Goal: Information Seeking & Learning: Understand process/instructions

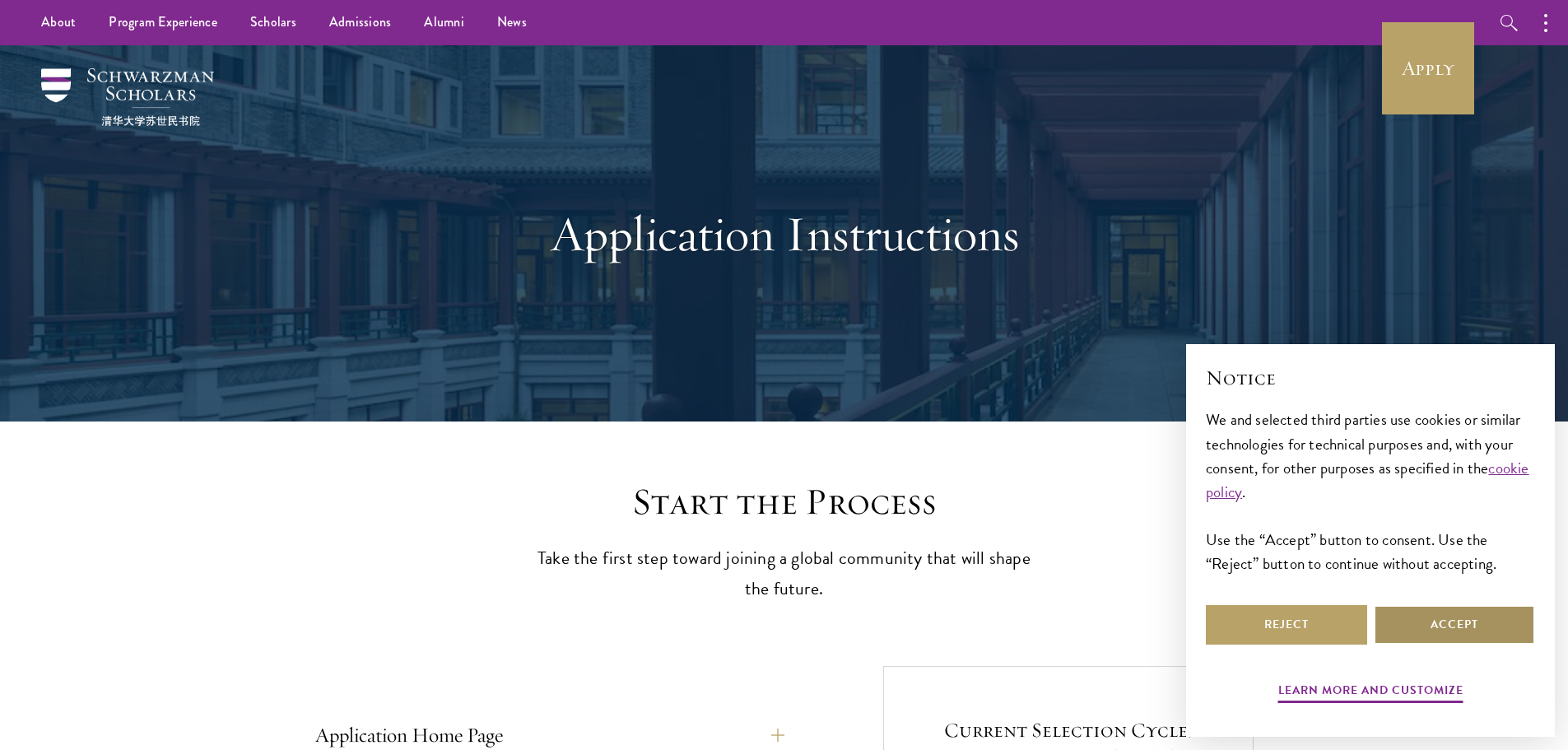
click at [1455, 617] on button "Accept" at bounding box center [1454, 624] width 161 height 40
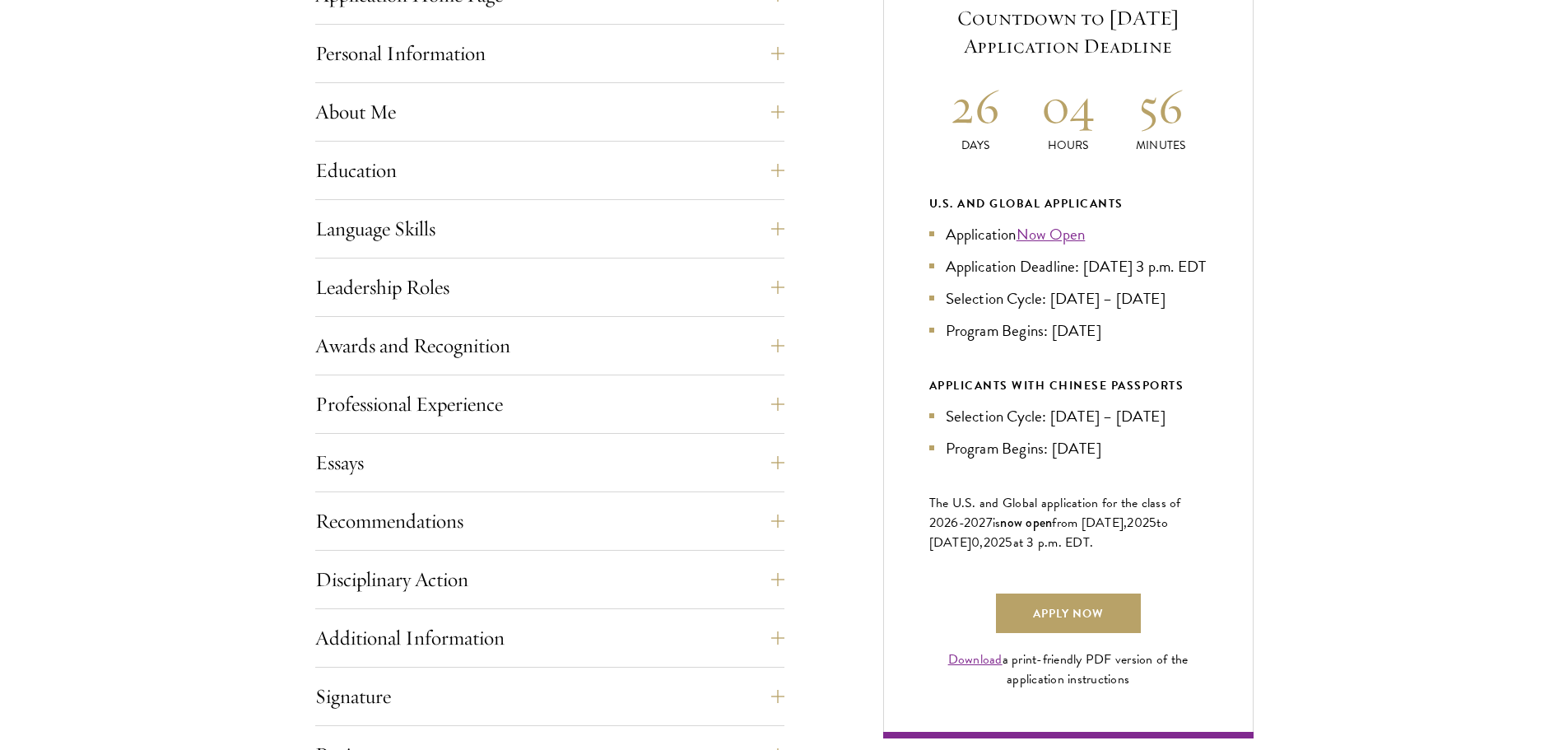
scroll to position [741, 0]
drag, startPoint x: 959, startPoint y: 353, endPoint x: 1109, endPoint y: 341, distance: 150.5
click at [1109, 341] on li "Program Begins: [DATE]" at bounding box center [1068, 330] width 278 height 23
click at [1120, 382] on div "U.S. and Global Applicants Application Now Open Application Deadline: [DATE] 3 …" at bounding box center [1068, 325] width 278 height 267
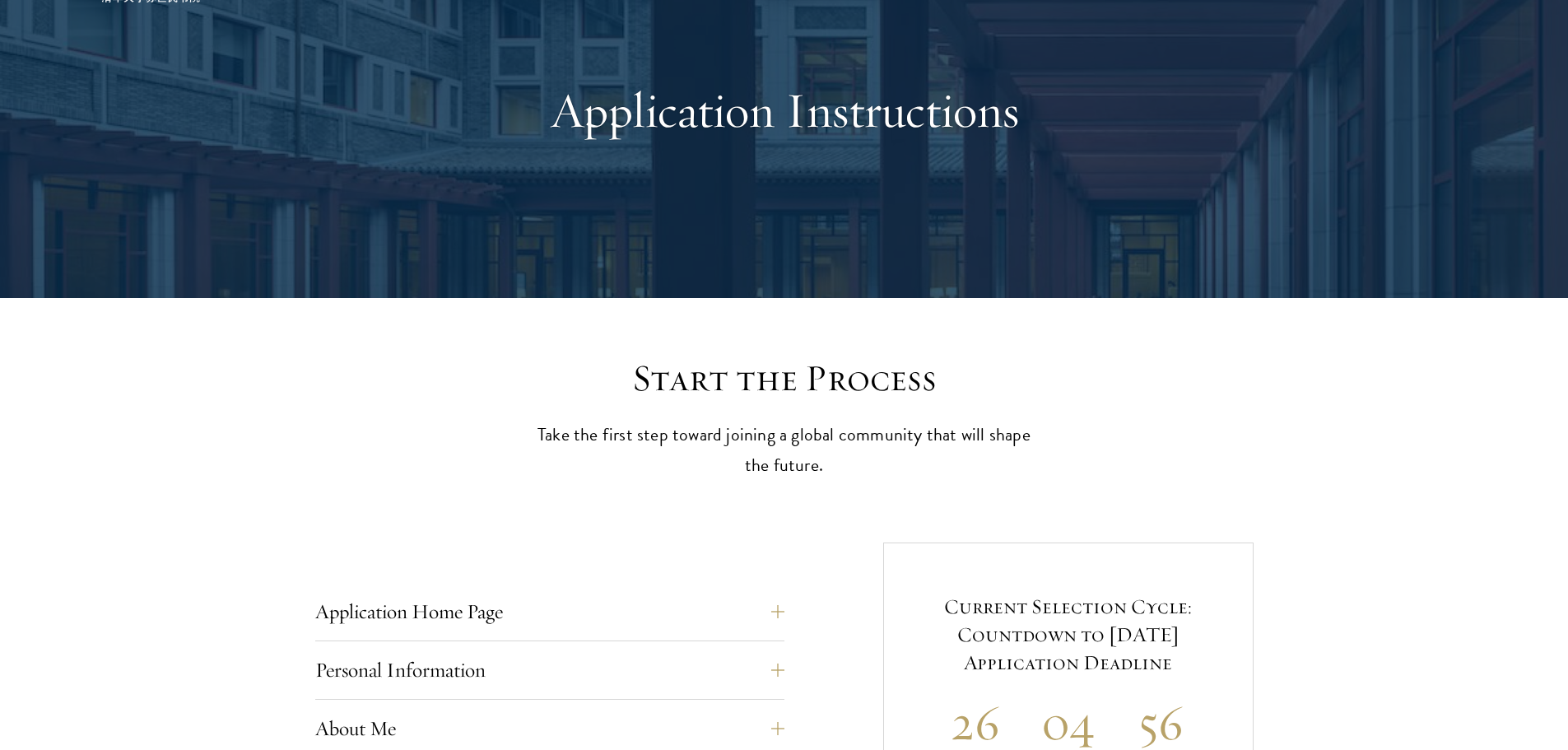
scroll to position [329, 0]
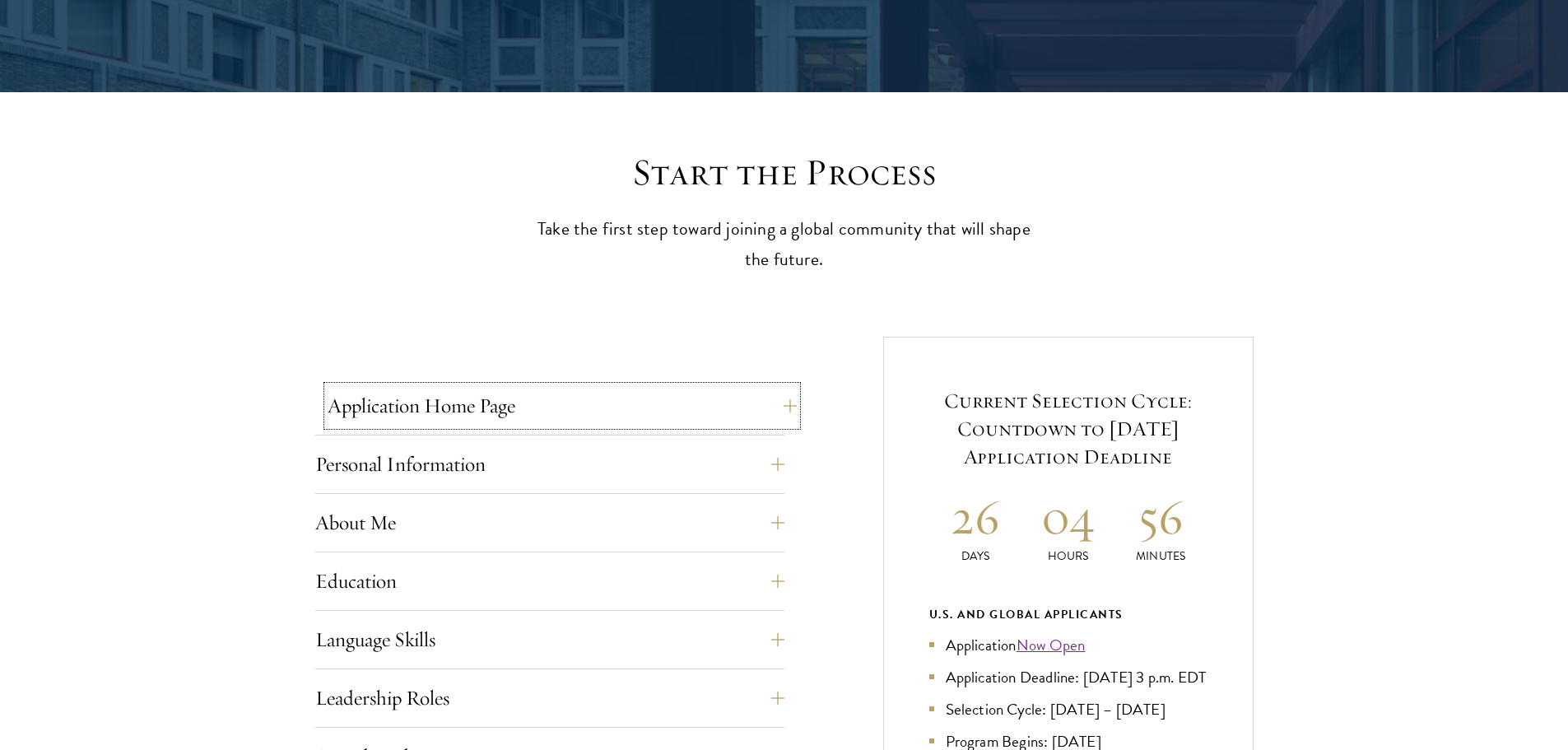
click at [542, 410] on button "Application Home Page" at bounding box center [561, 406] width 469 height 40
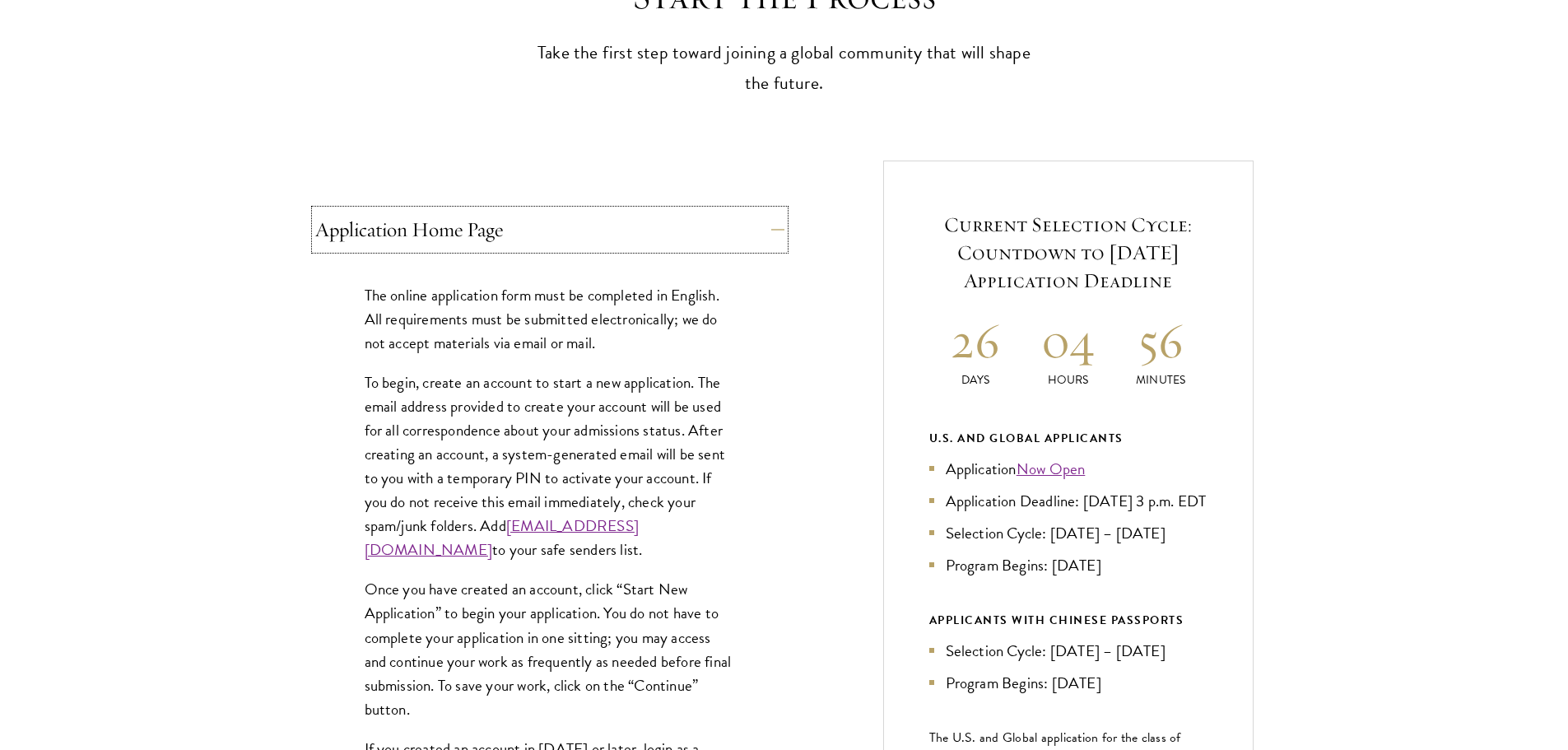
scroll to position [576, 0]
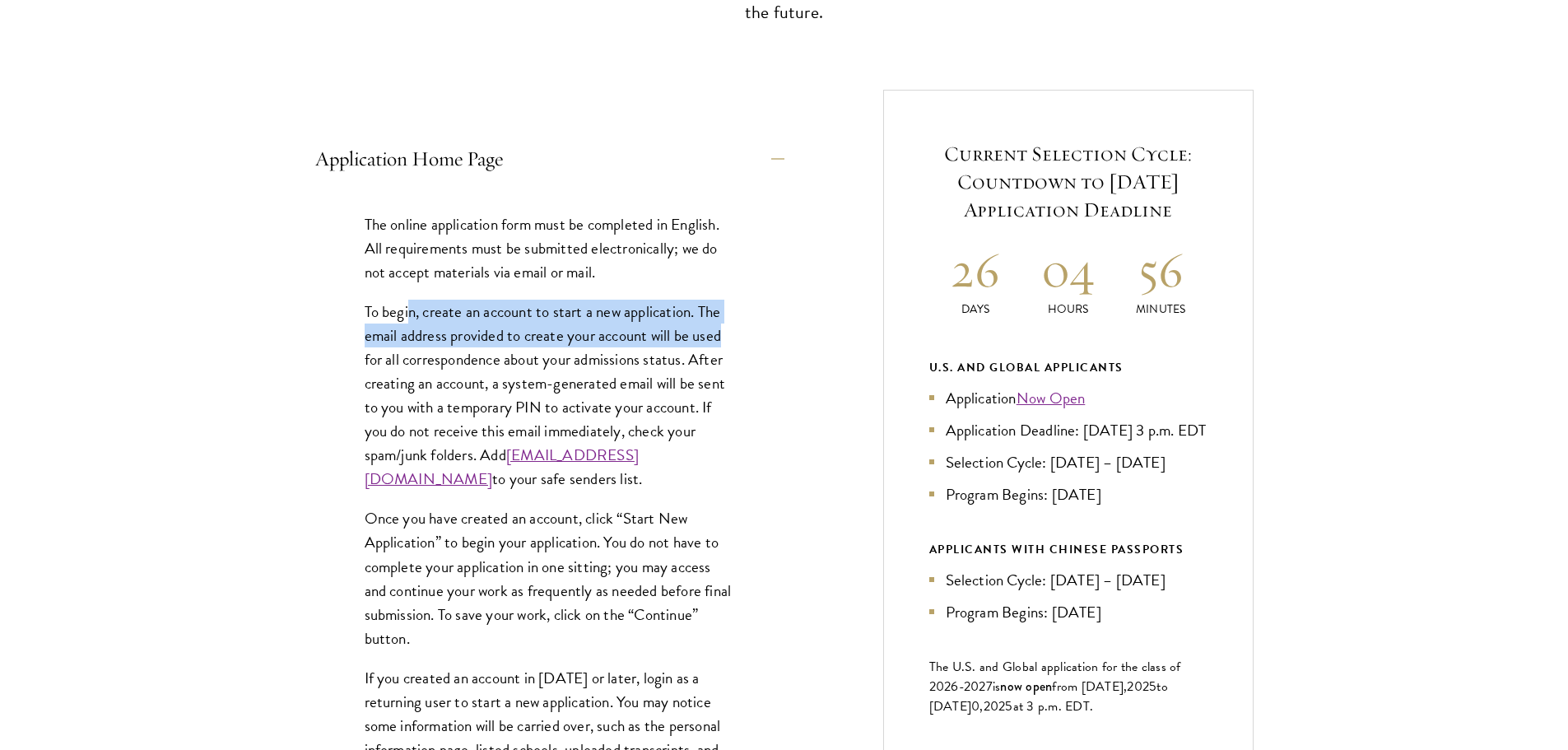
drag, startPoint x: 410, startPoint y: 311, endPoint x: 742, endPoint y: 331, distance: 332.6
click at [742, 331] on div "The online application form must be completed in English. All requirements must…" at bounding box center [549, 543] width 469 height 711
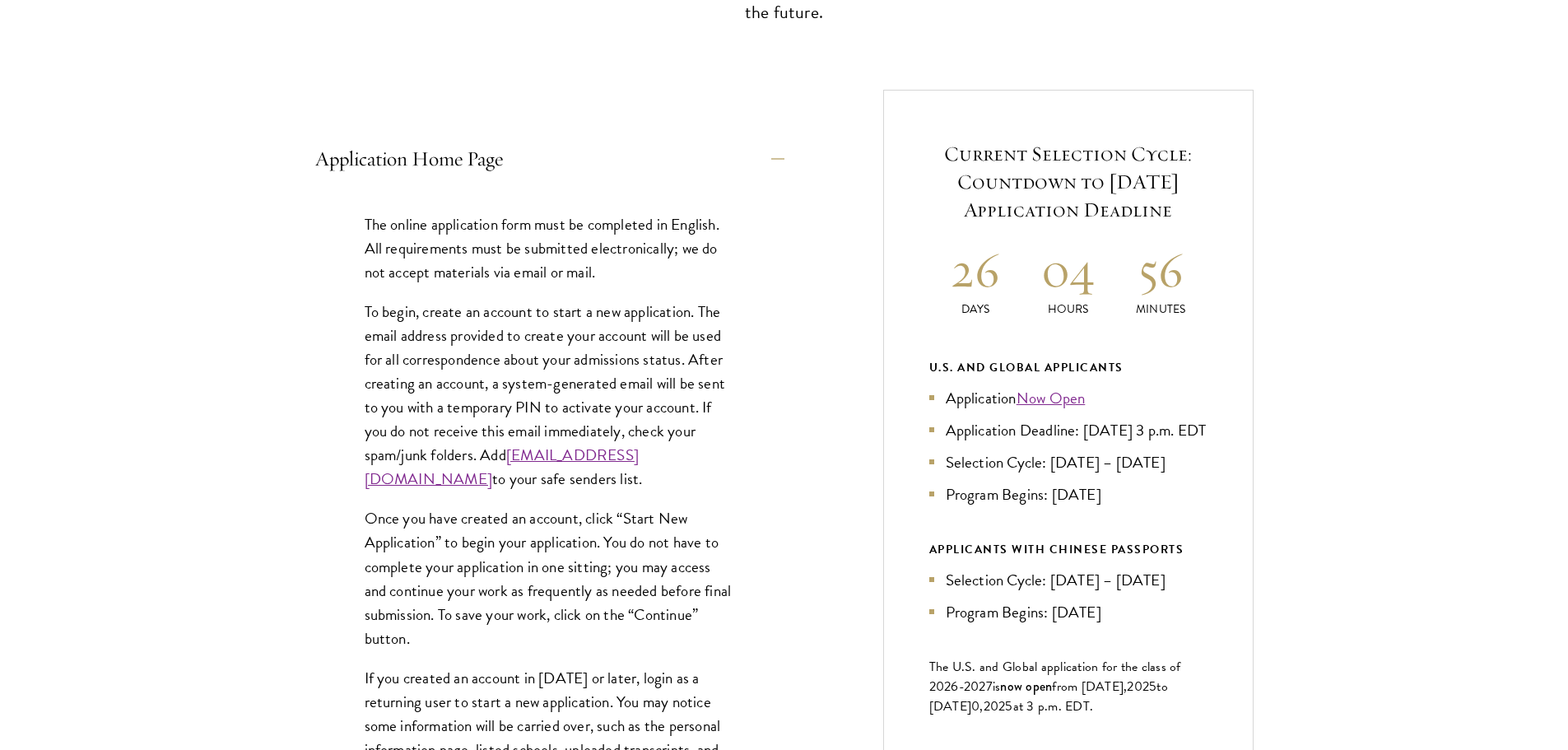
click at [656, 361] on p "To begin, create an account to start a new application. The email address provi…" at bounding box center [549, 395] width 371 height 192
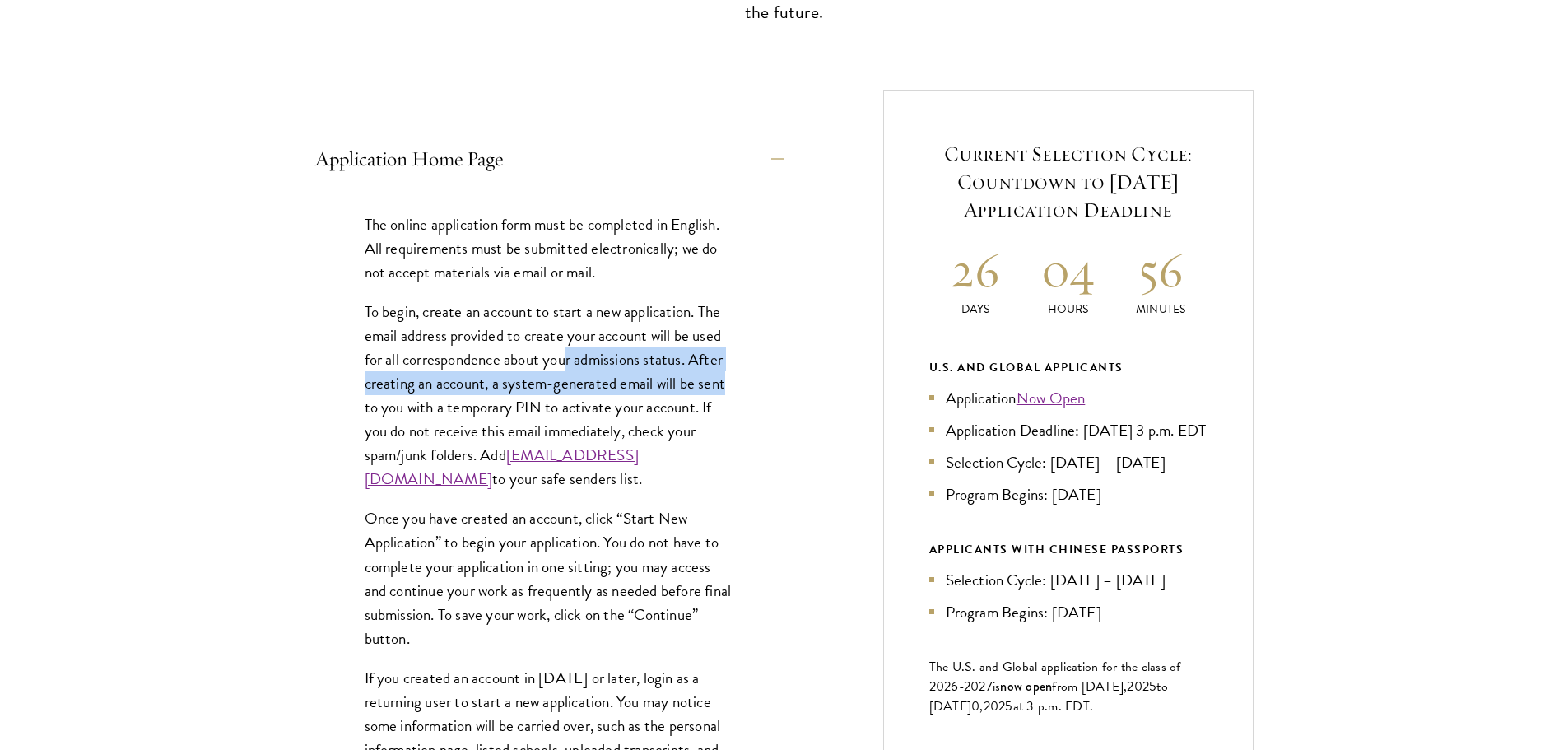
drag, startPoint x: 568, startPoint y: 355, endPoint x: 751, endPoint y: 380, distance: 184.7
click at [751, 380] on div "The online application form must be completed in English. All requirements must…" at bounding box center [549, 543] width 469 height 711
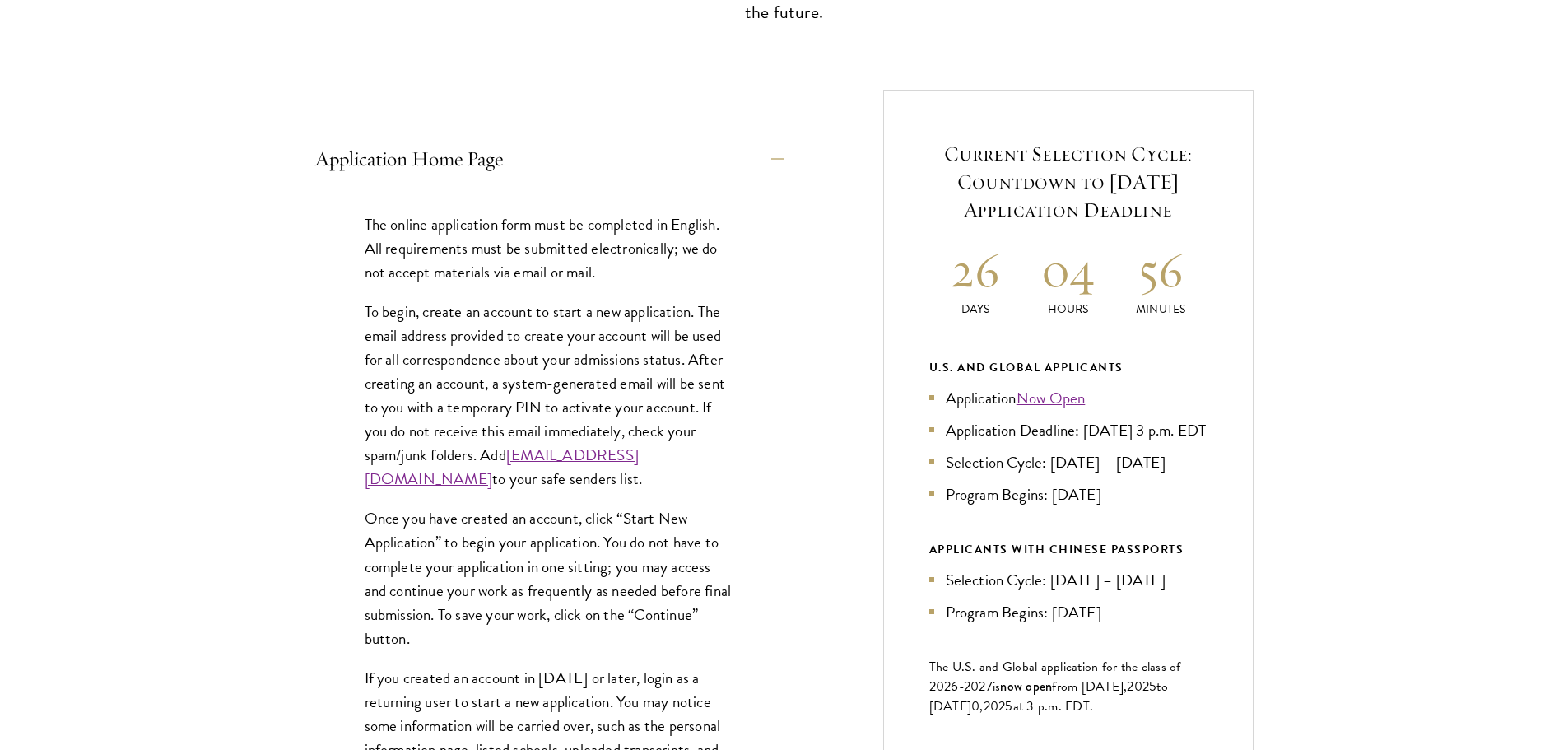
click at [678, 409] on p "To begin, create an account to start a new application. The email address provi…" at bounding box center [549, 395] width 371 height 192
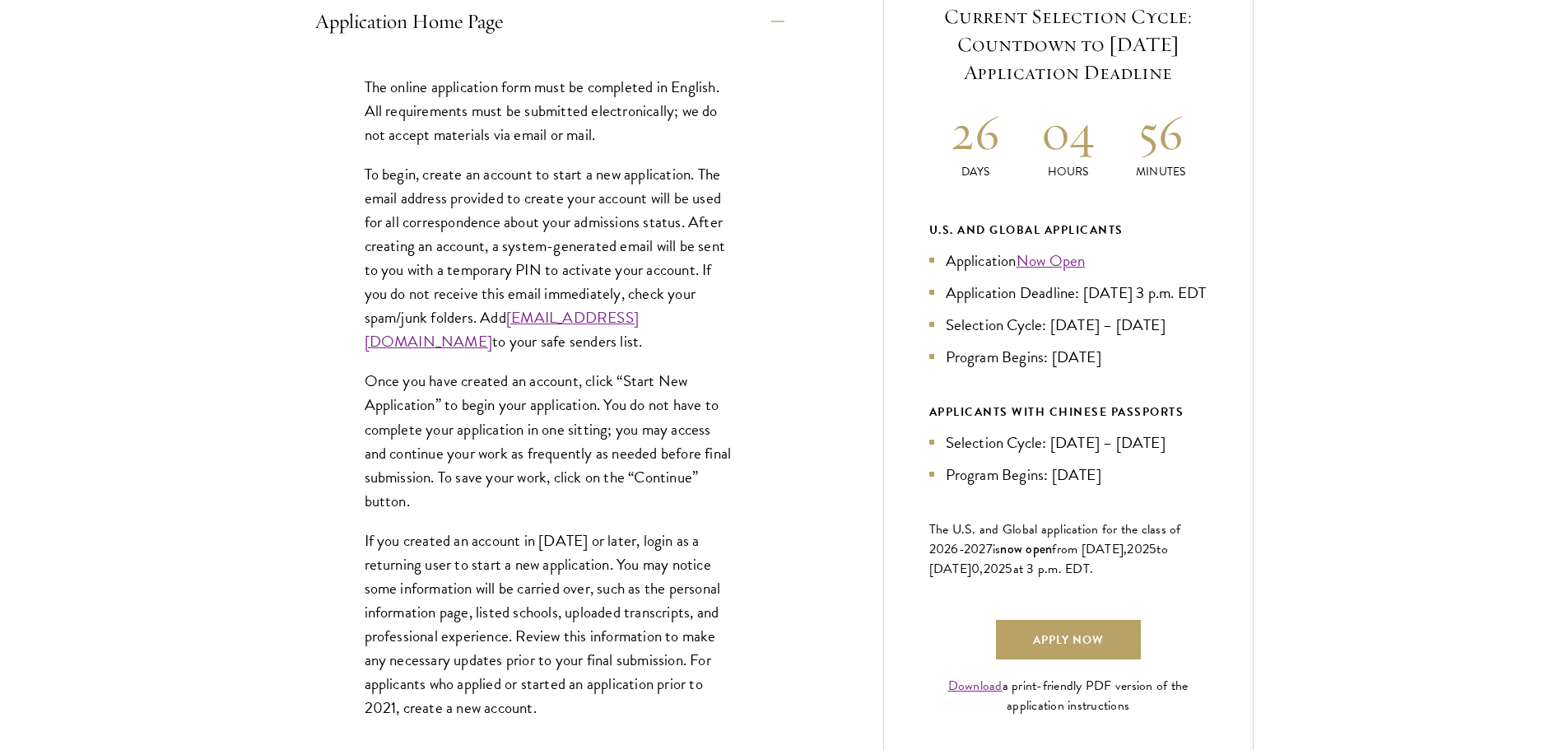
scroll to position [741, 0]
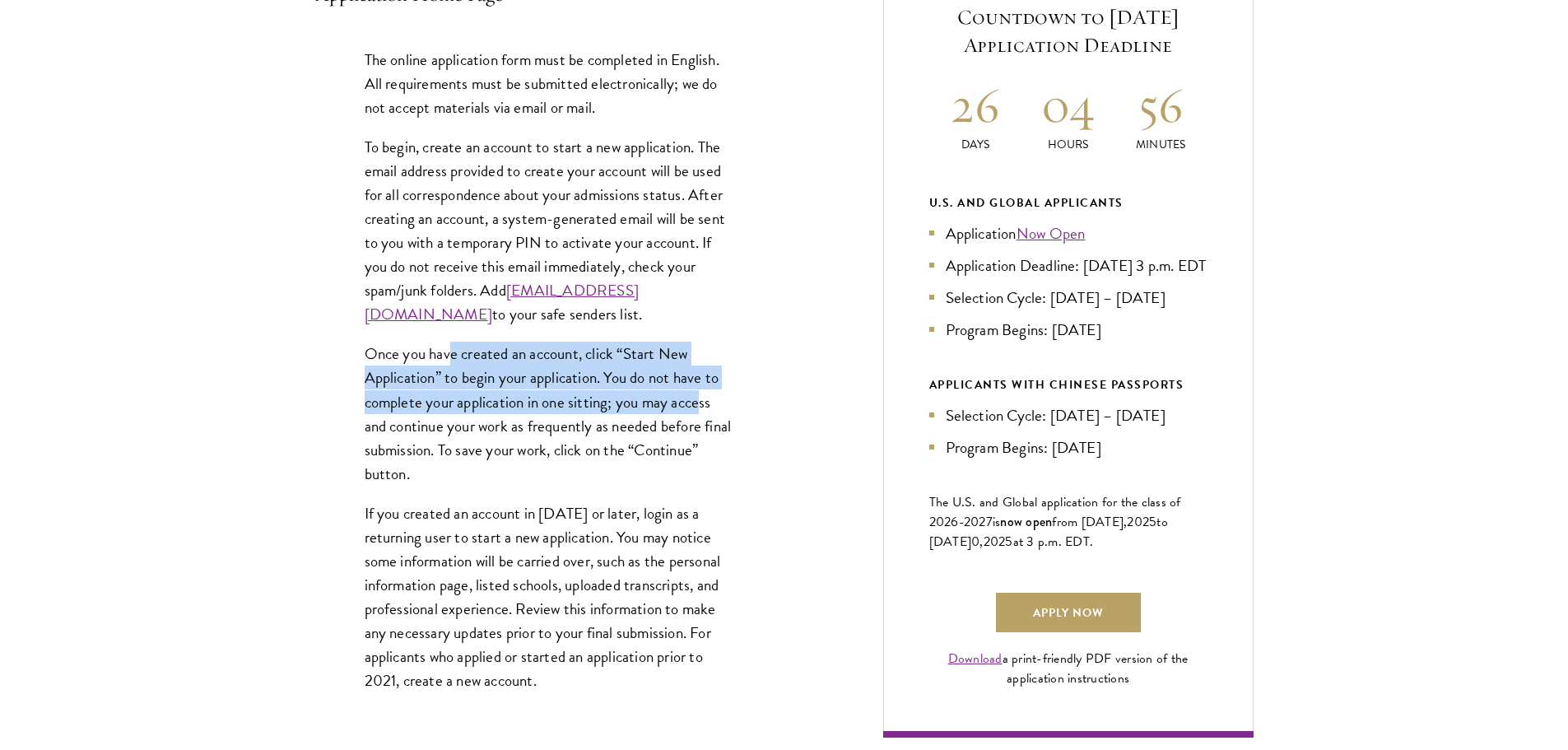
drag, startPoint x: 450, startPoint y: 371, endPoint x: 701, endPoint y: 419, distance: 255.5
click at [701, 419] on p "Once you have created an account, click “Start New Application” to begin your a…" at bounding box center [549, 413] width 371 height 143
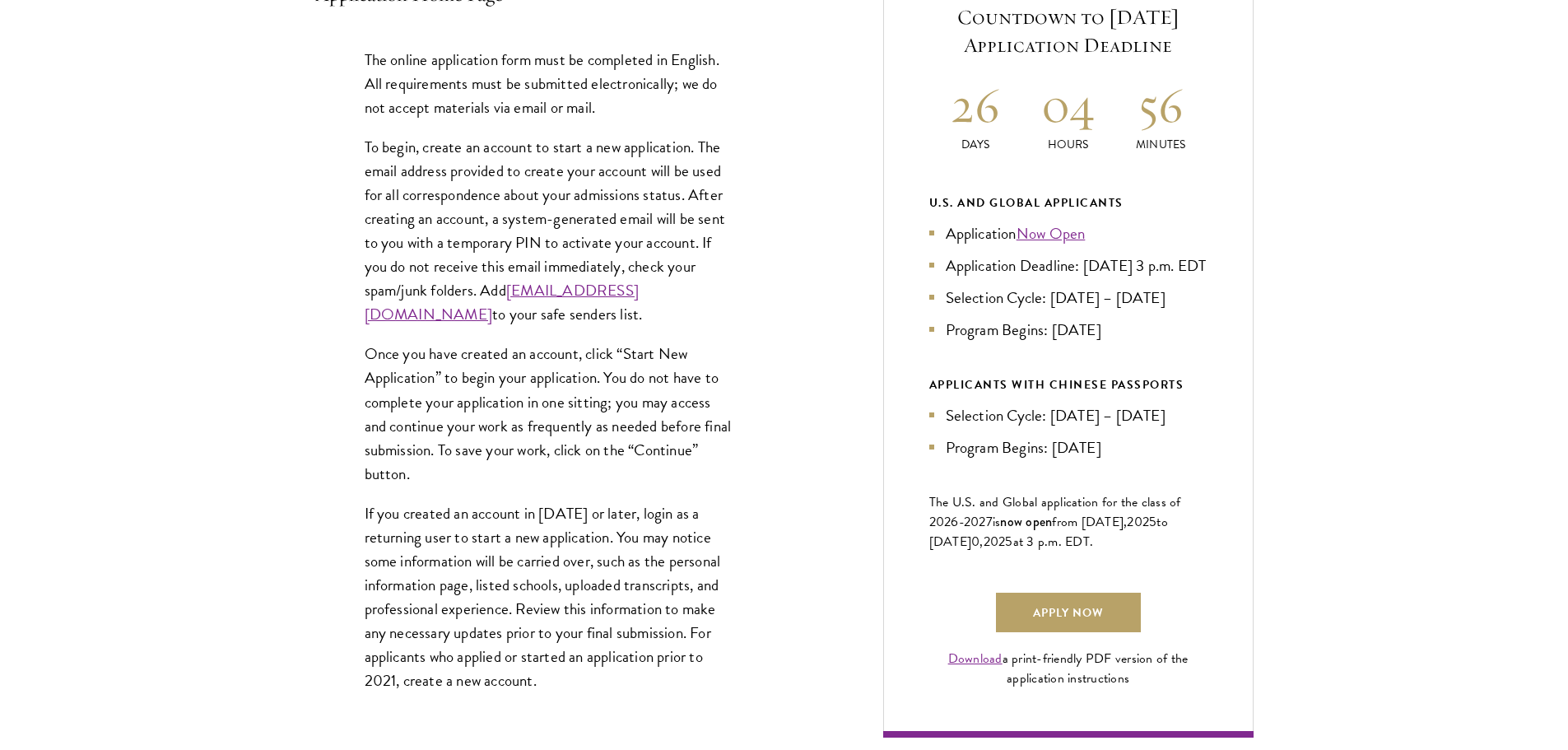
click at [615, 437] on p "Once you have created an account, click “Start New Application” to begin your a…" at bounding box center [549, 413] width 371 height 143
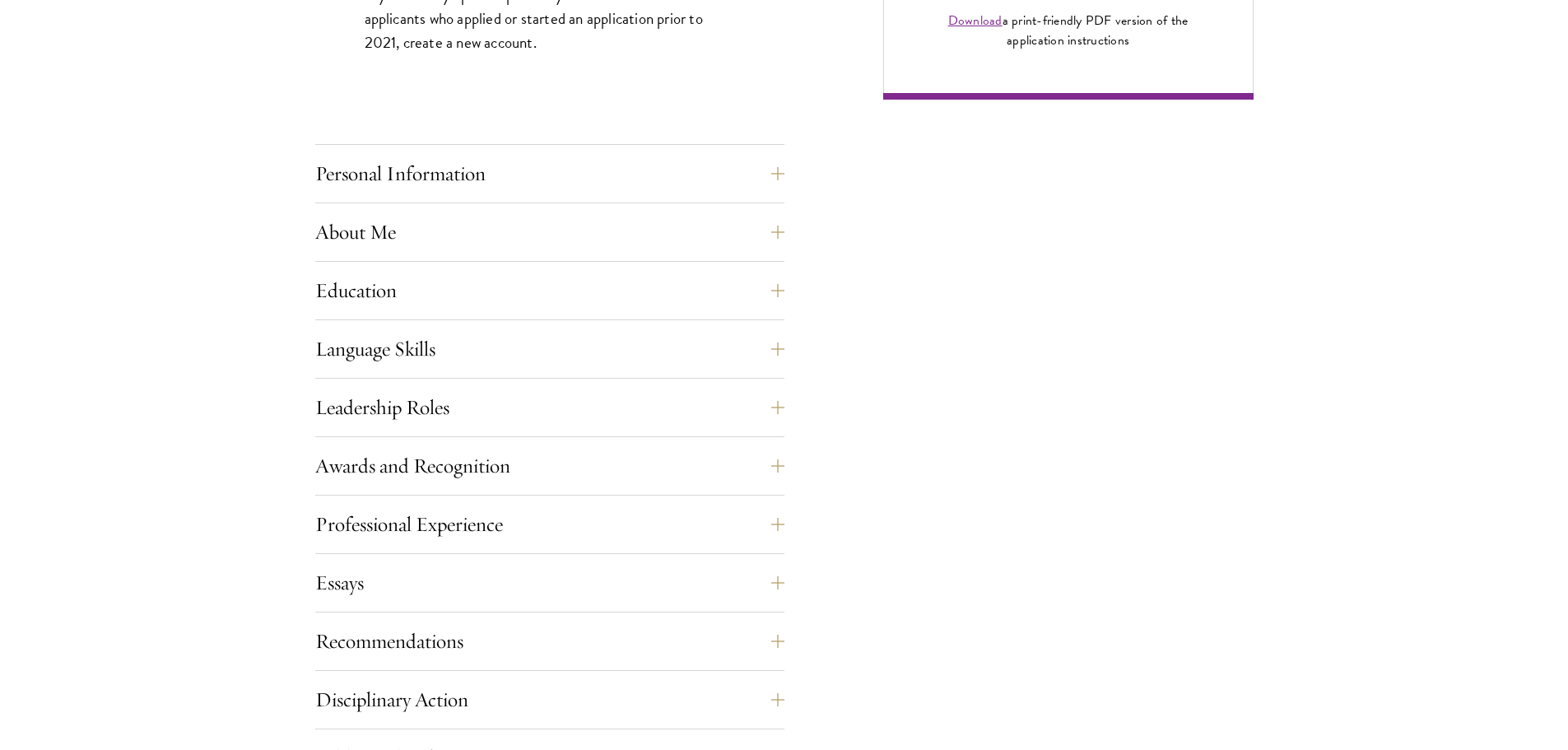
scroll to position [1399, 0]
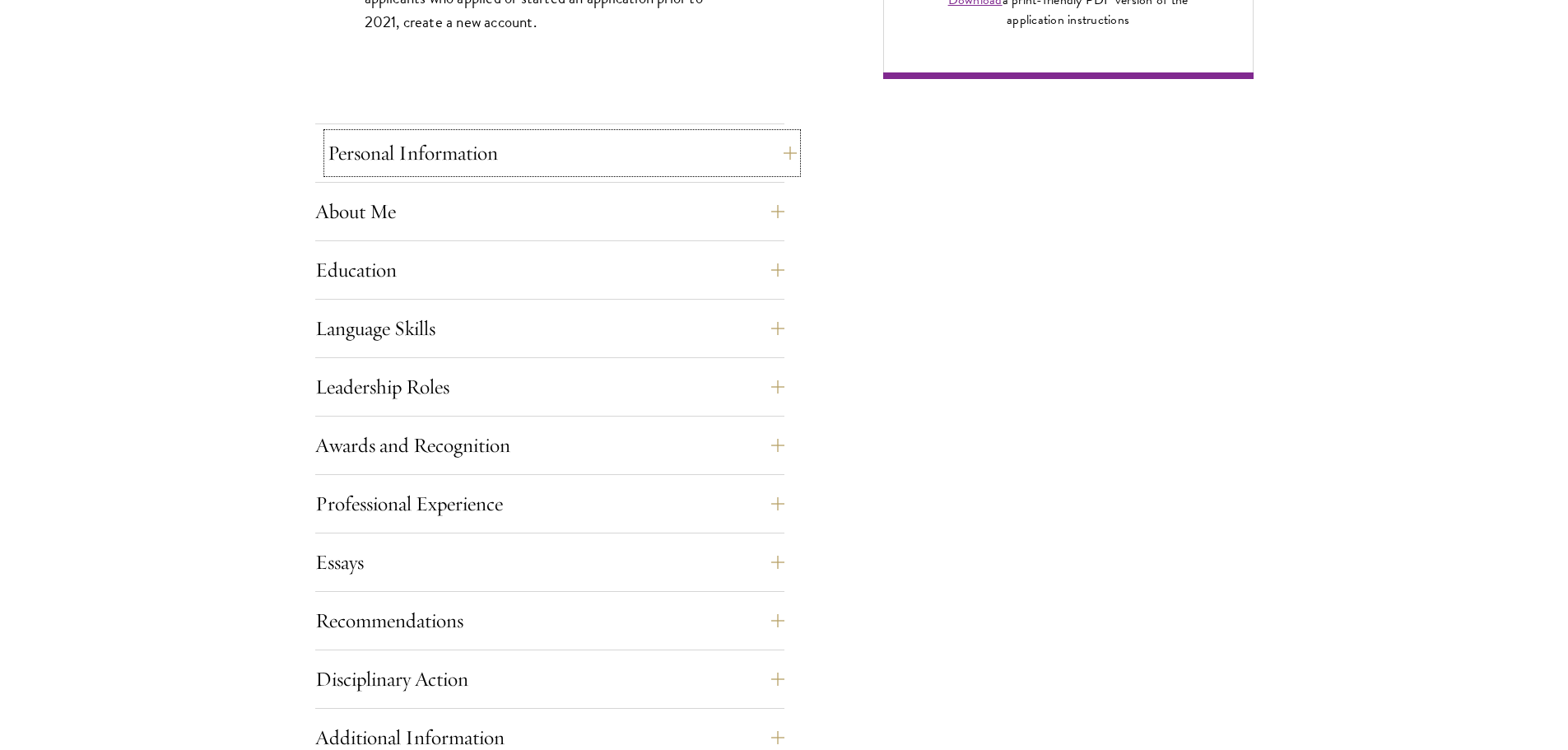
click at [466, 150] on button "Personal Information" at bounding box center [561, 154] width 469 height 40
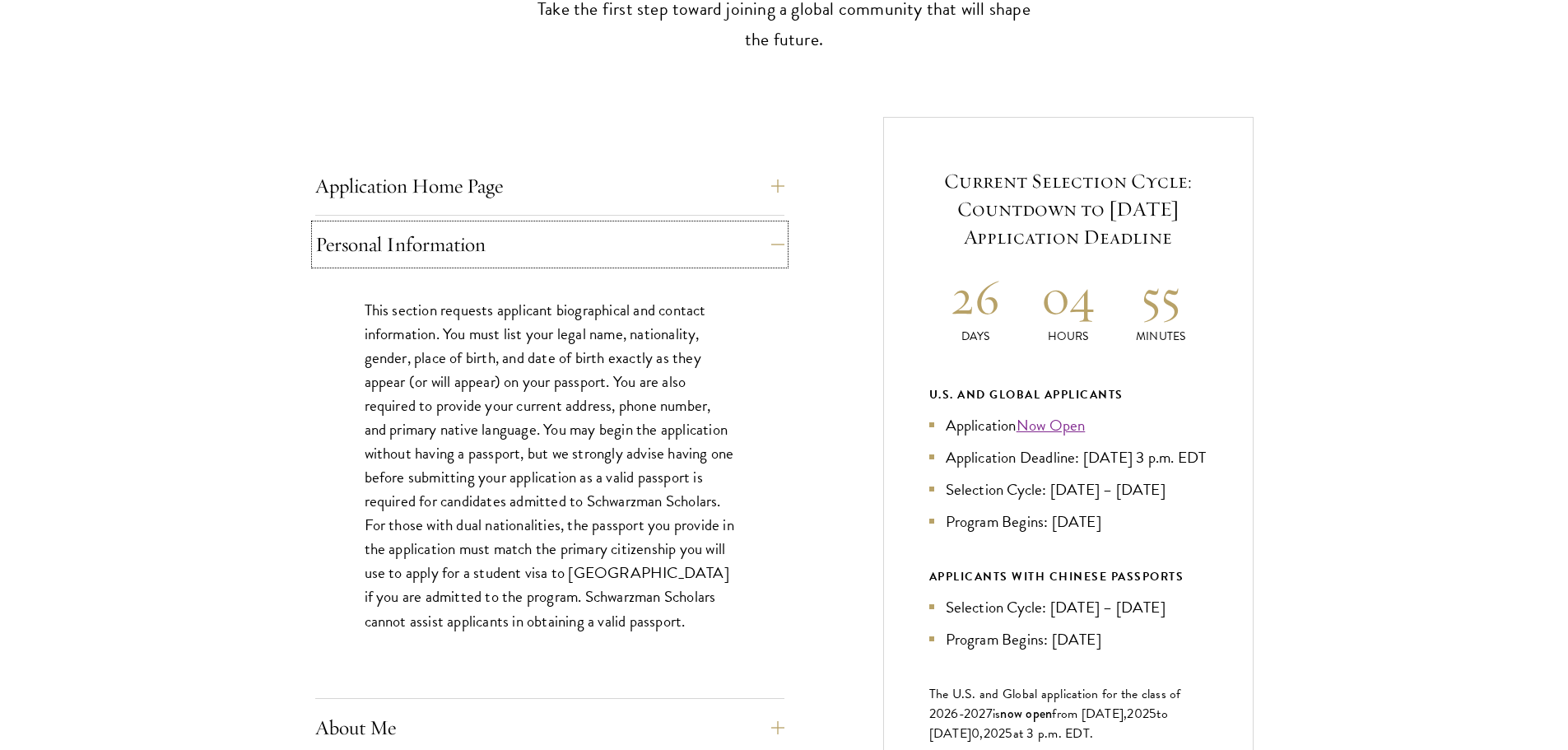
scroll to position [576, 0]
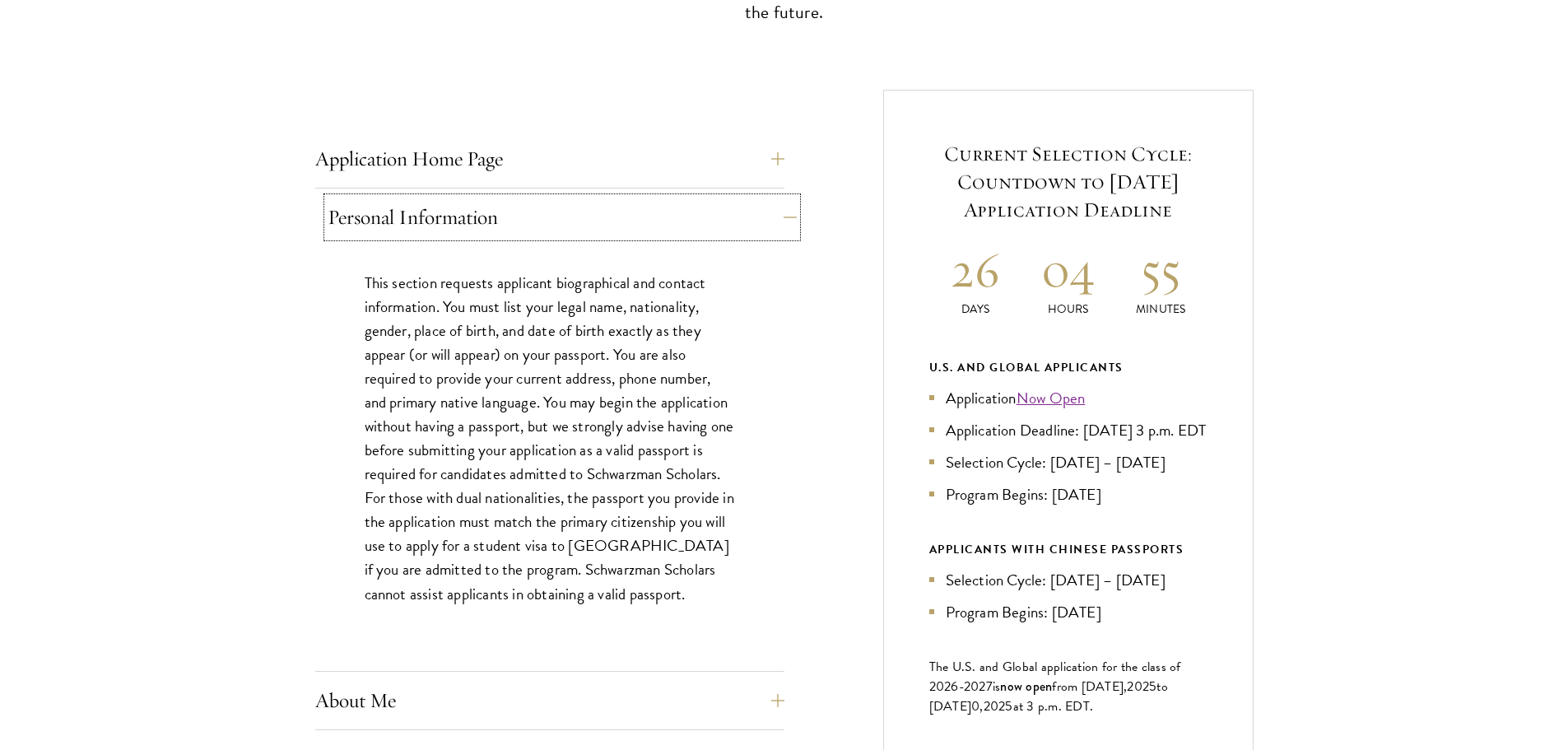
click at [758, 198] on button "Personal Information" at bounding box center [561, 218] width 469 height 40
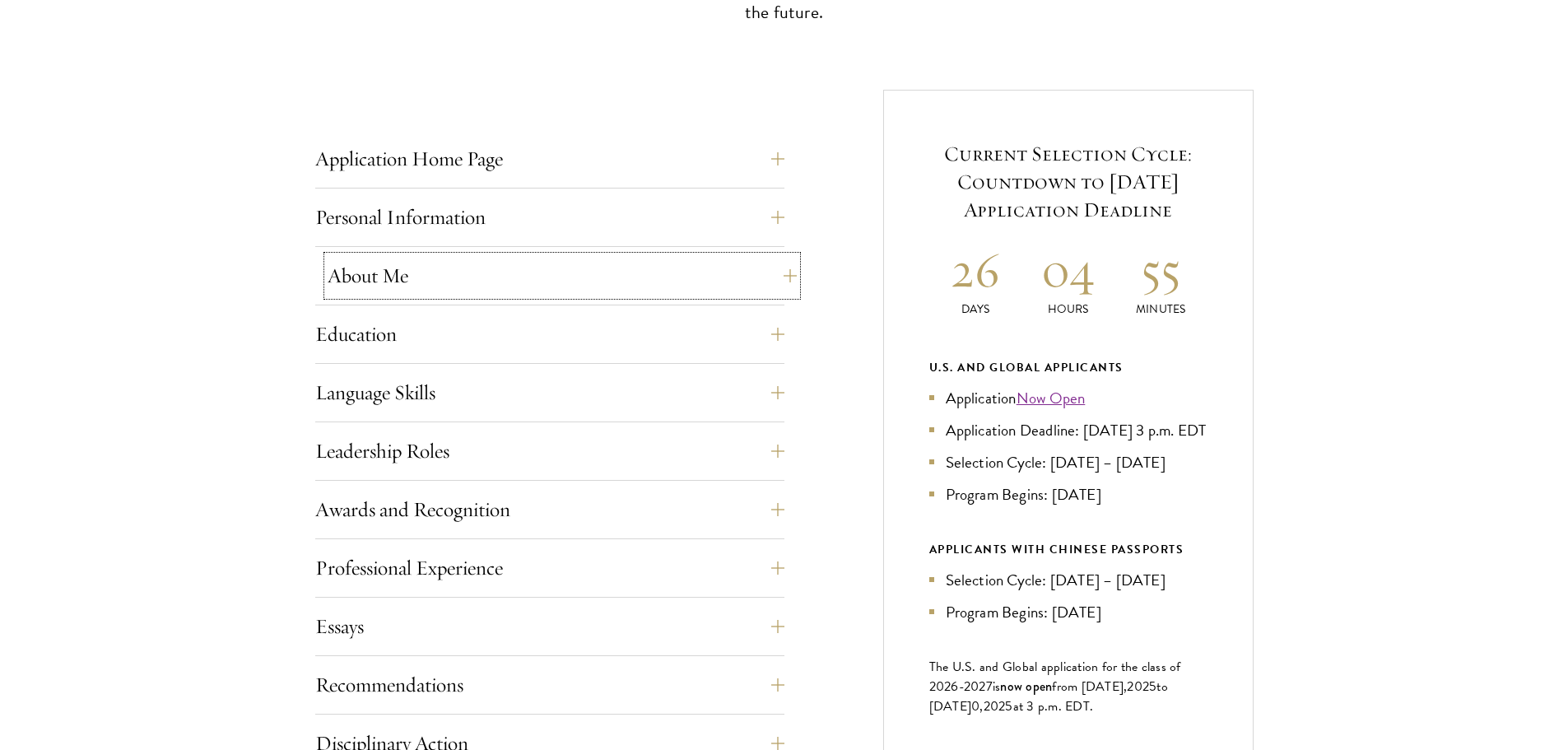
click at [548, 261] on button "About Me" at bounding box center [561, 276] width 469 height 40
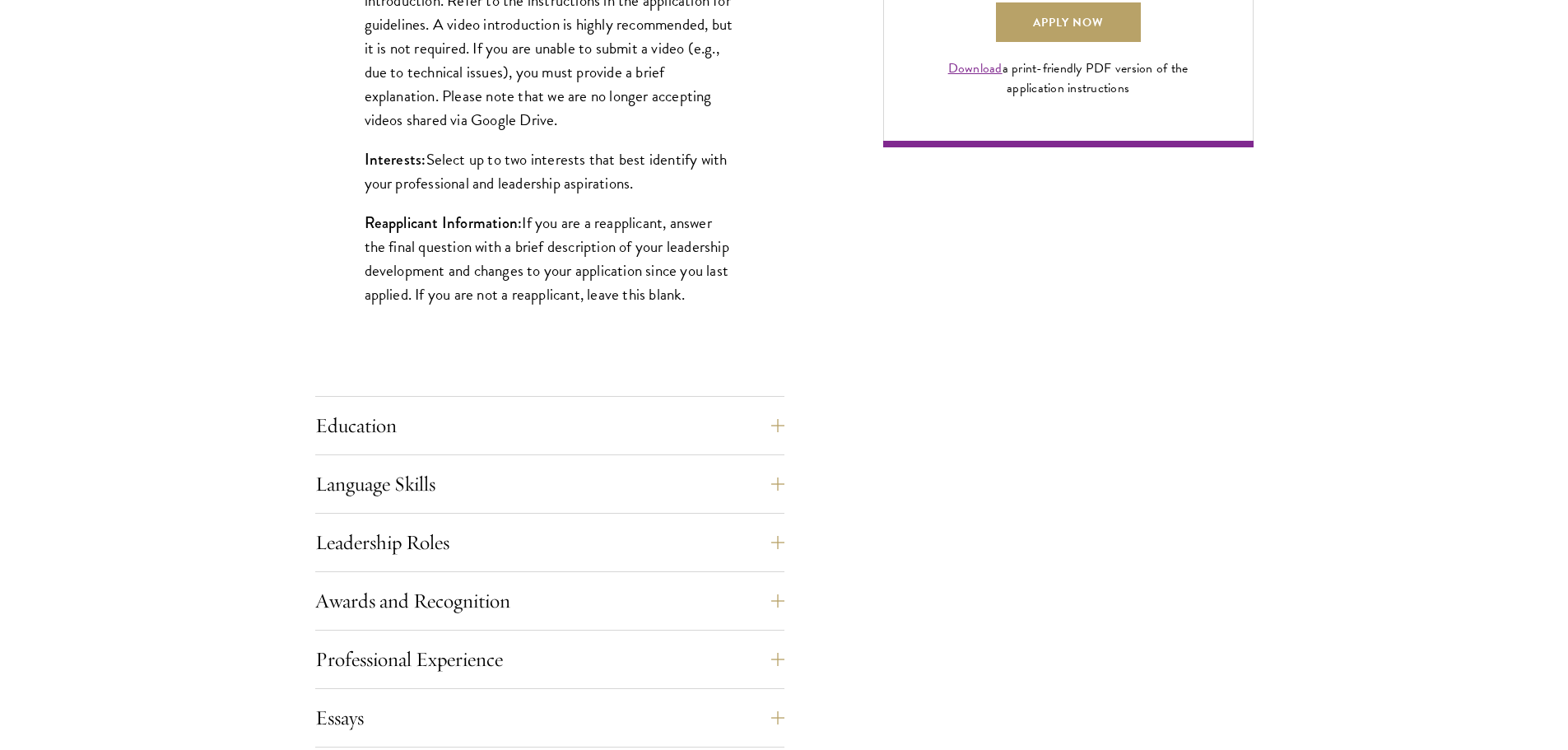
scroll to position [1563, 0]
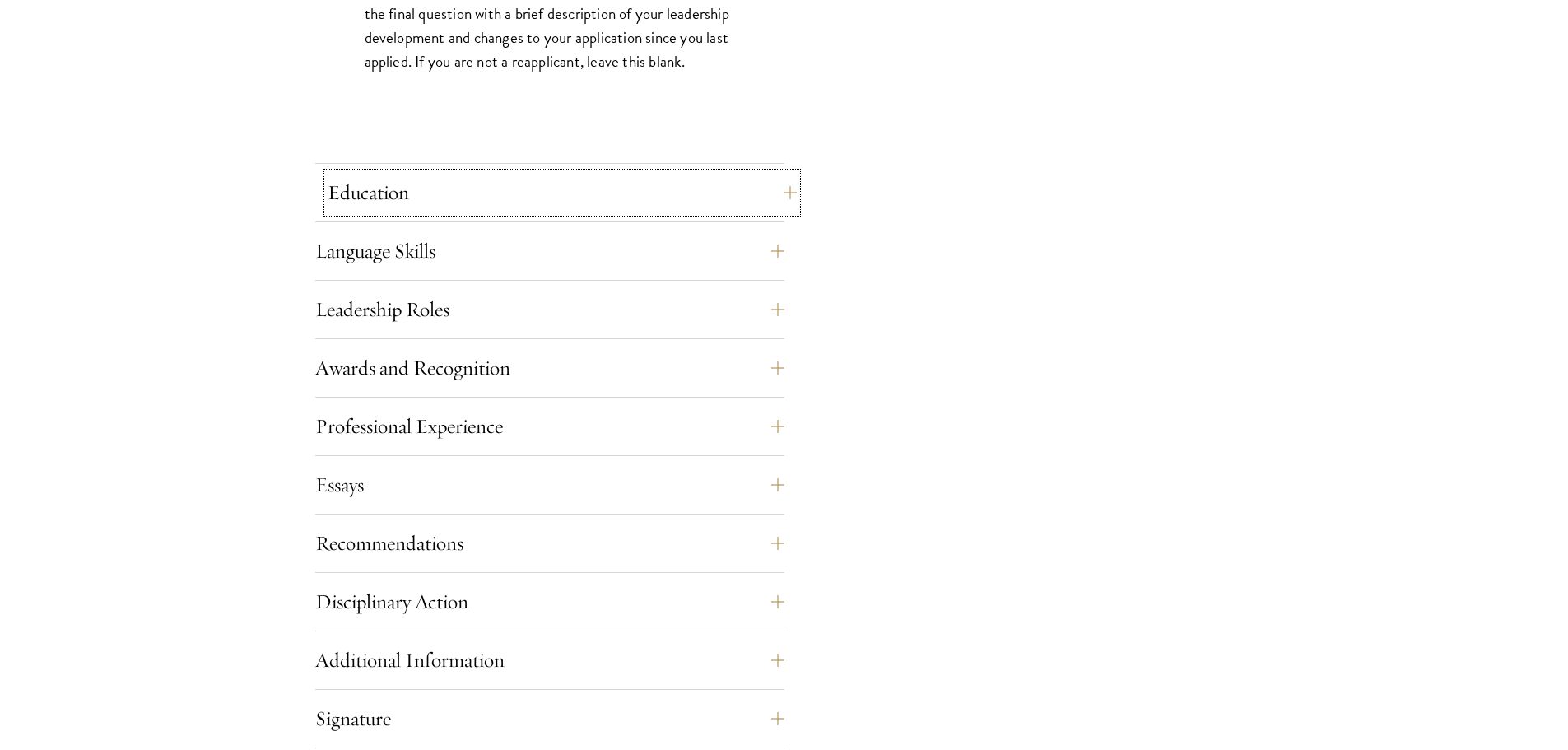
click at [414, 176] on button "Education" at bounding box center [561, 192] width 469 height 40
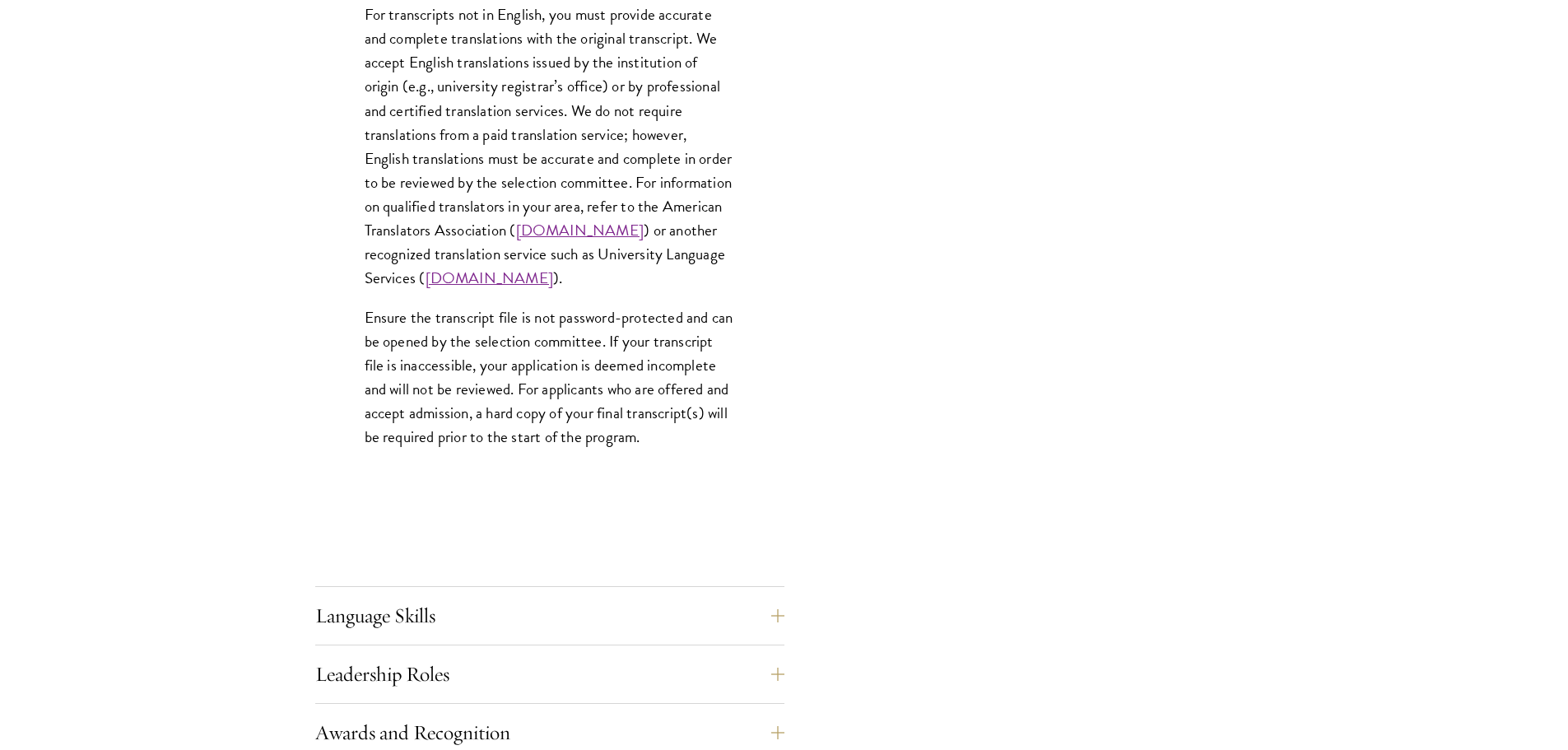
scroll to position [2551, 0]
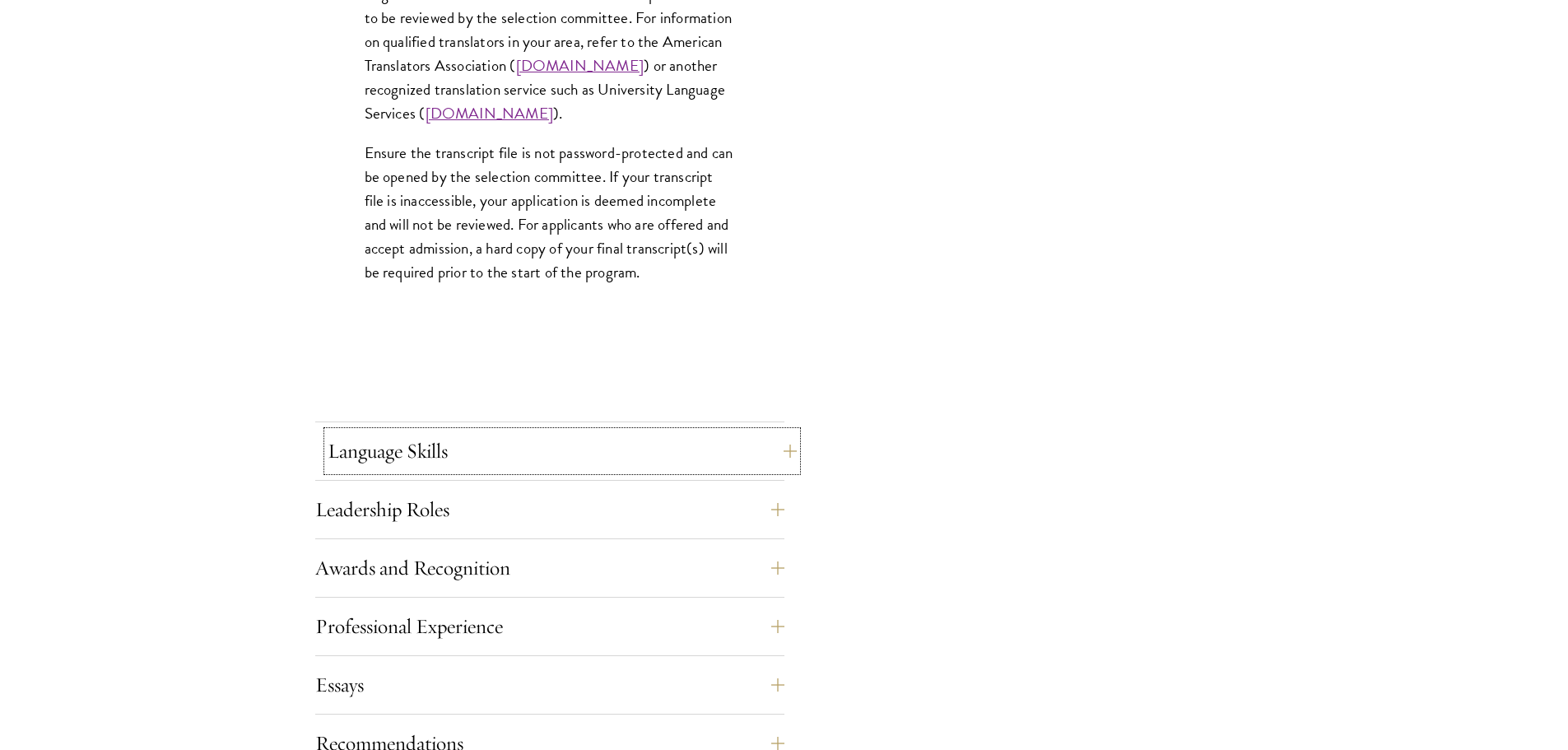
click at [441, 464] on button "Language Skills" at bounding box center [561, 451] width 469 height 40
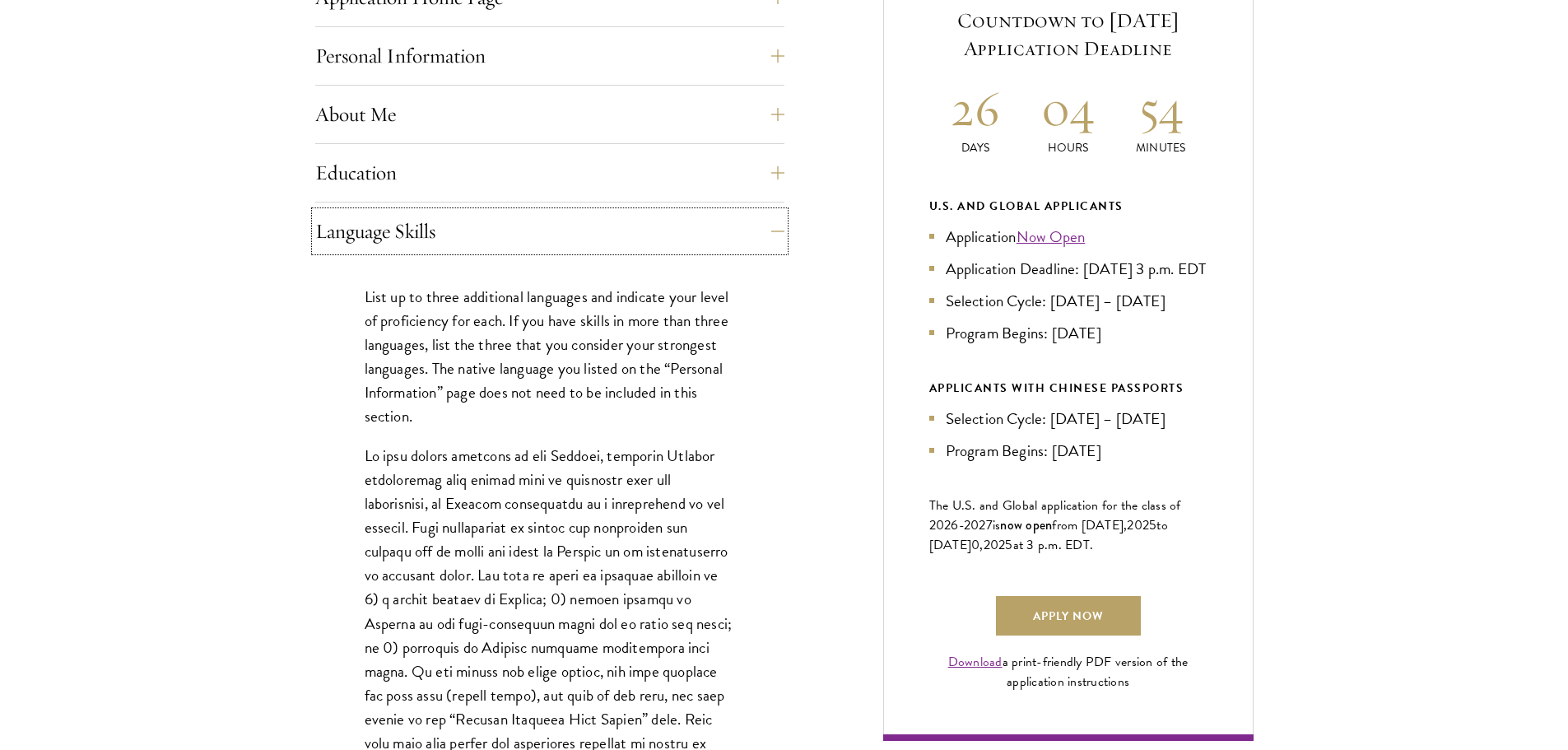
scroll to position [741, 0]
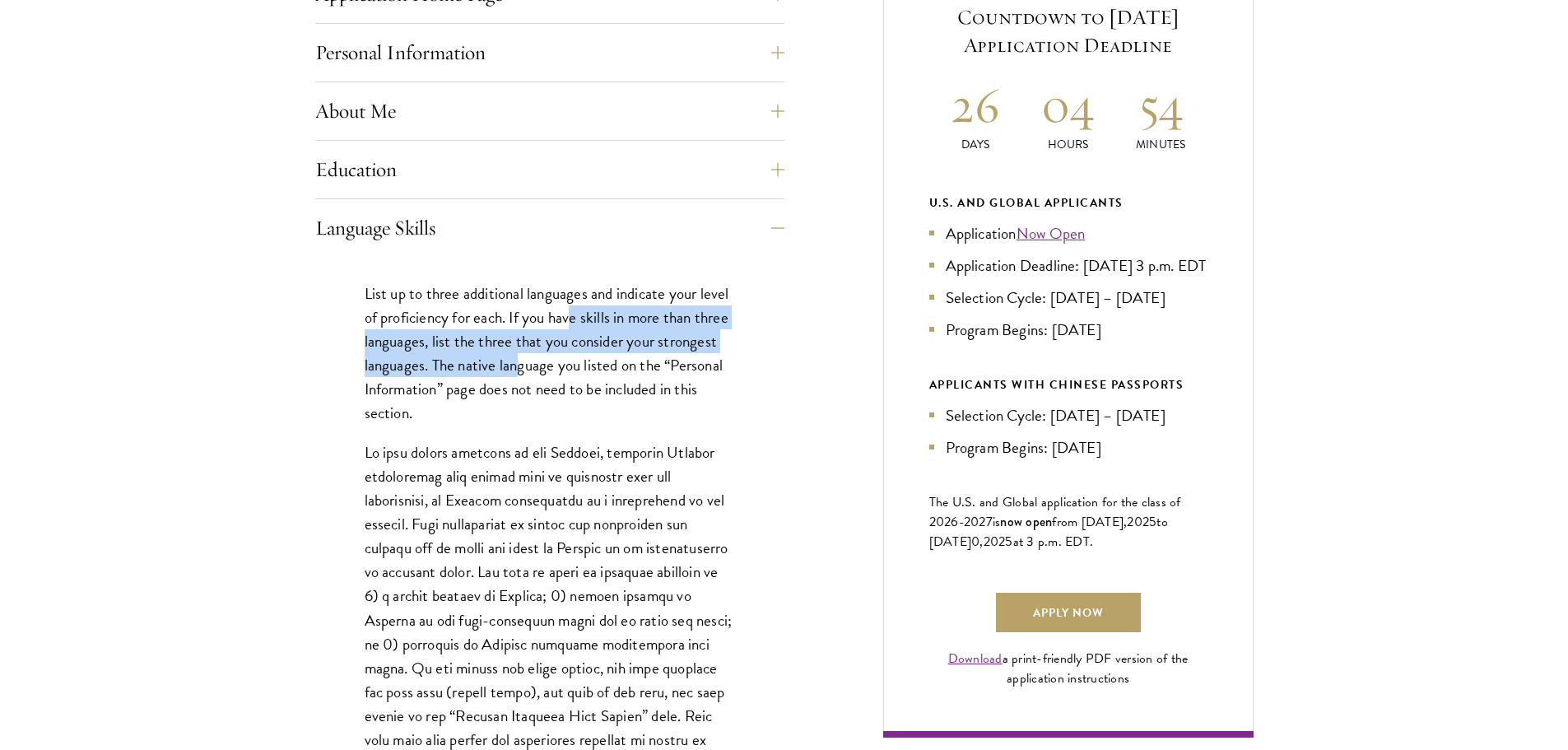
drag, startPoint x: 571, startPoint y: 320, endPoint x: 517, endPoint y: 375, distance: 77.1
click at [517, 375] on p "List up to three additional languages and indicate your level of proficiency fo…" at bounding box center [549, 352] width 371 height 143
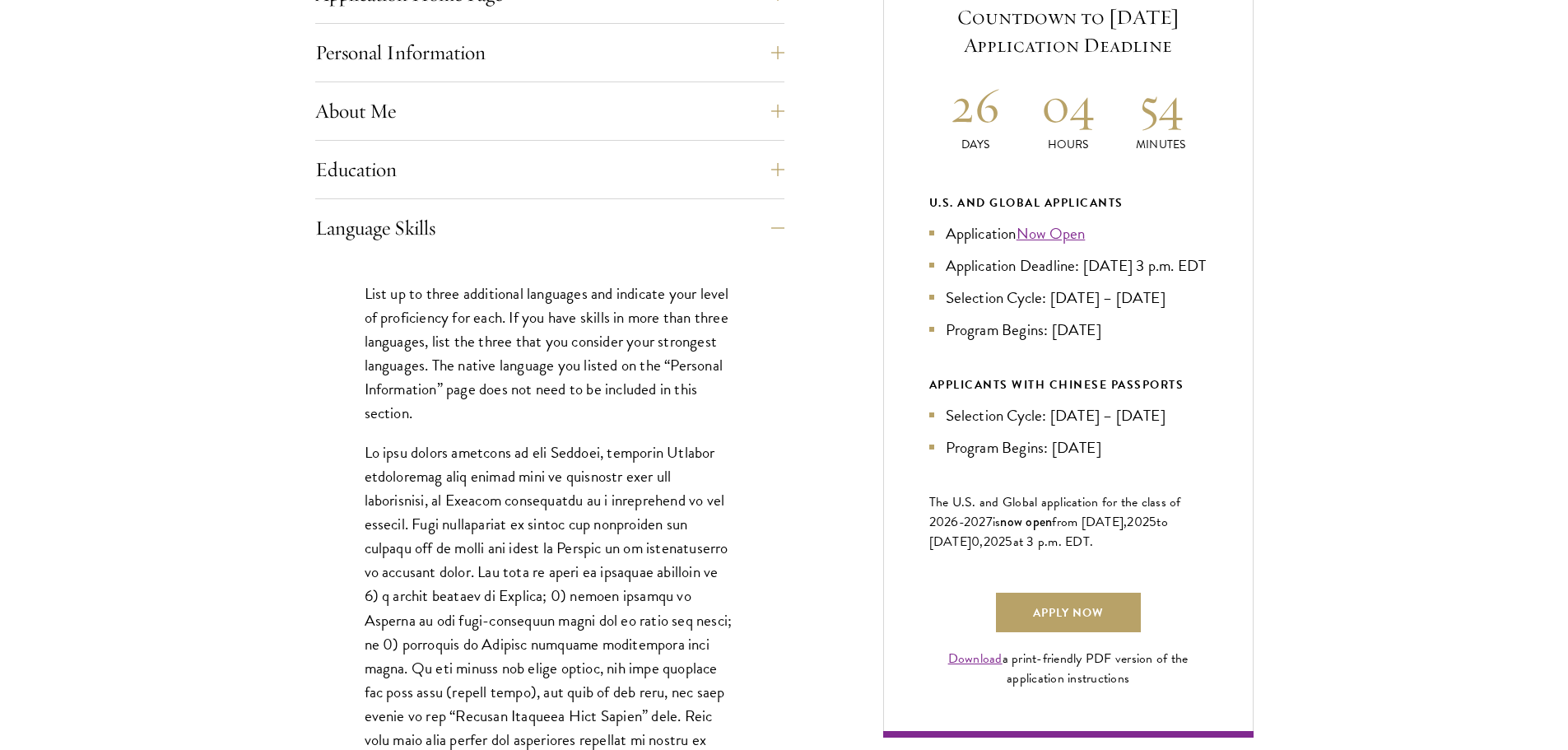
click at [702, 392] on p "List up to three additional languages and indicate your level of proficiency fo…" at bounding box center [549, 352] width 371 height 143
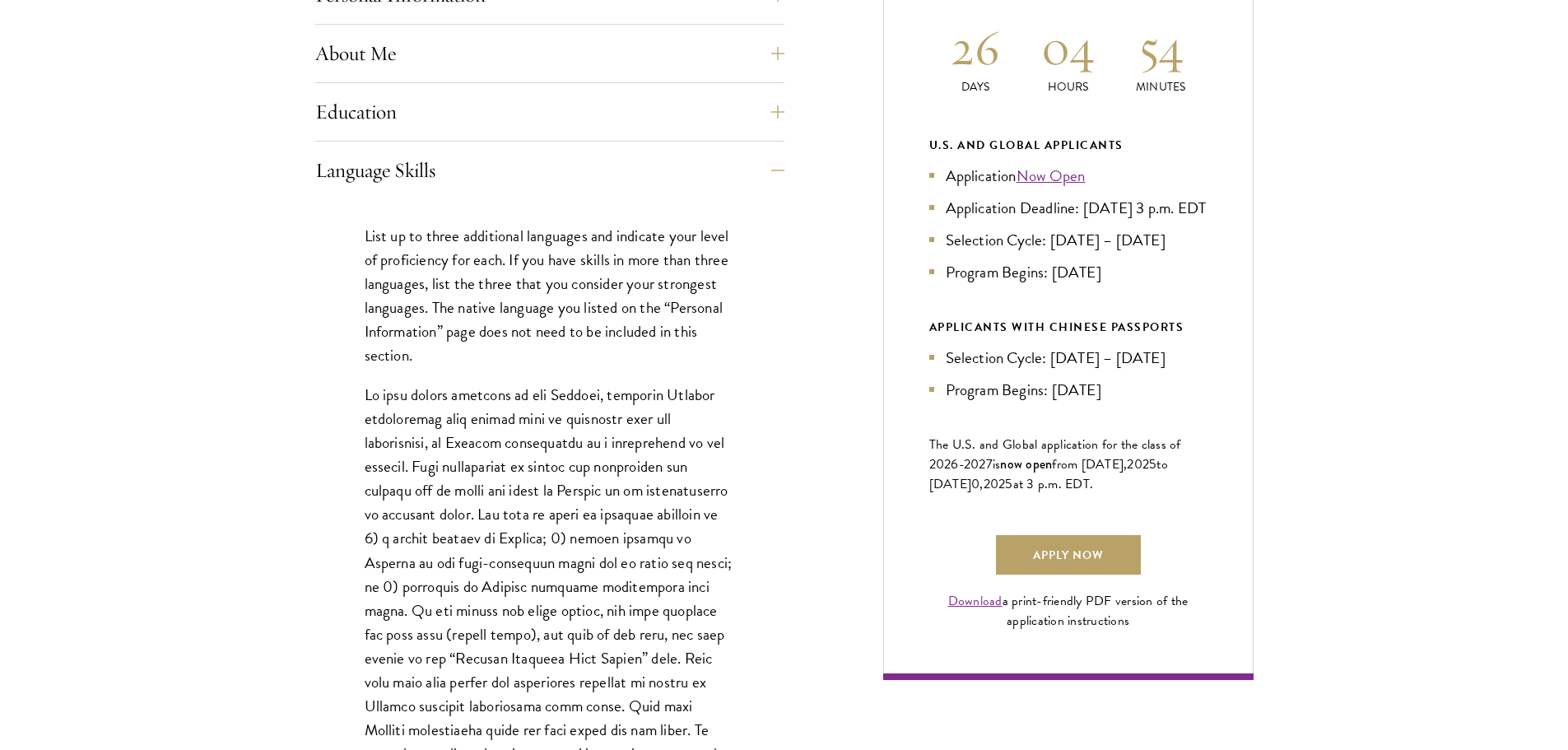
scroll to position [823, 0]
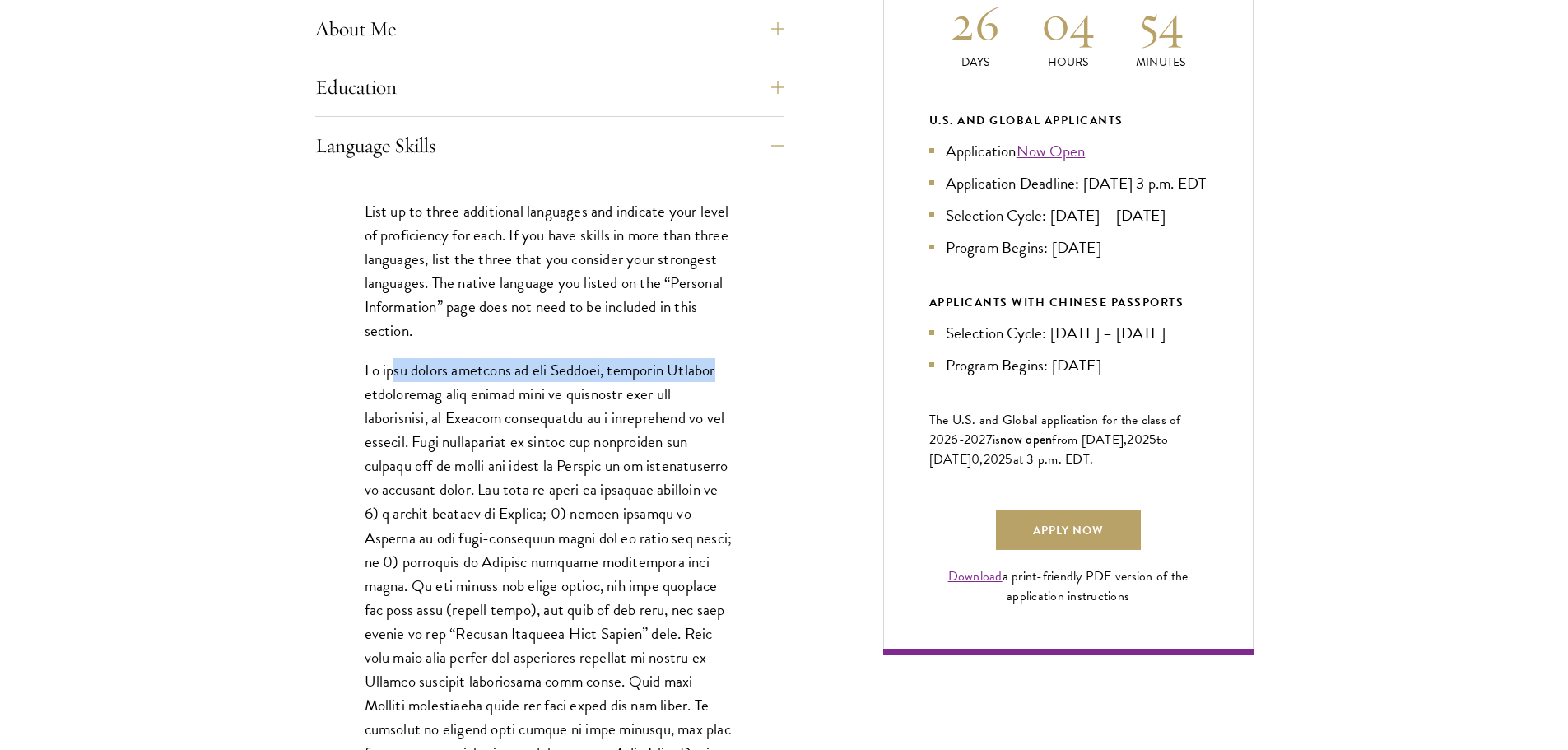
drag, startPoint x: 390, startPoint y: 371, endPoint x: 701, endPoint y: 368, distance: 311.0
click at [701, 368] on p at bounding box center [549, 596] width 371 height 478
click at [701, 401] on p at bounding box center [549, 596] width 371 height 478
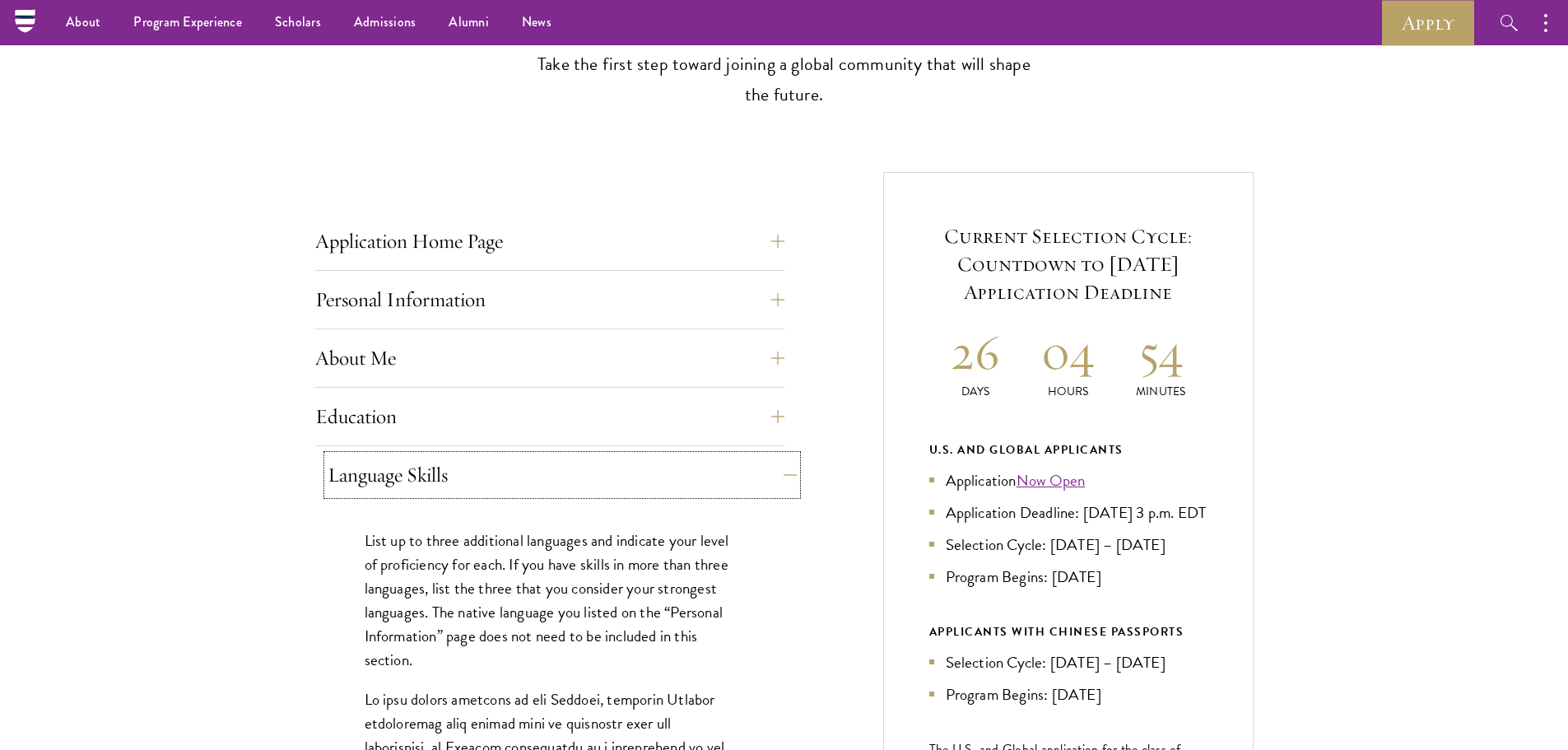
click at [607, 467] on button "Language Skills" at bounding box center [561, 475] width 469 height 40
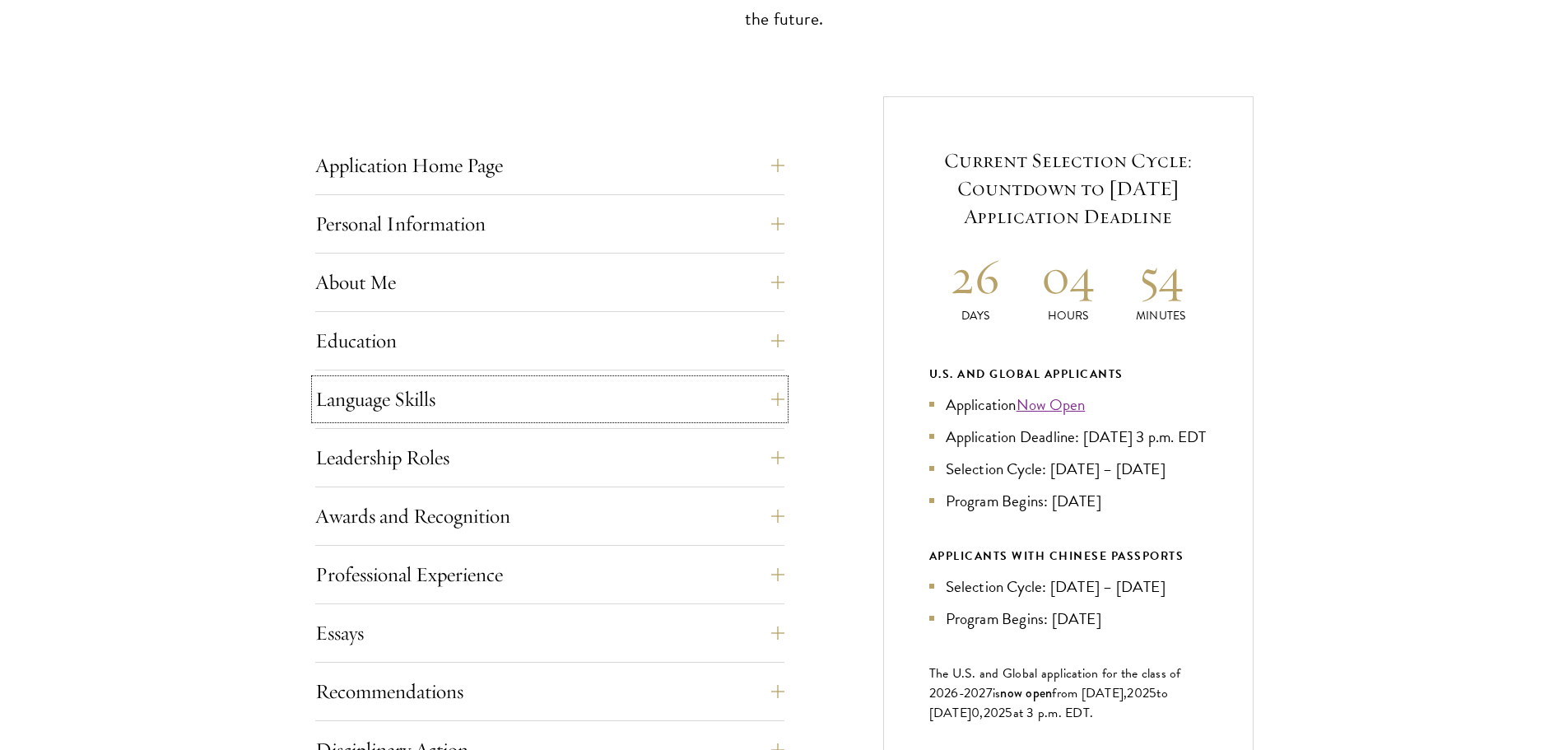
scroll to position [741, 0]
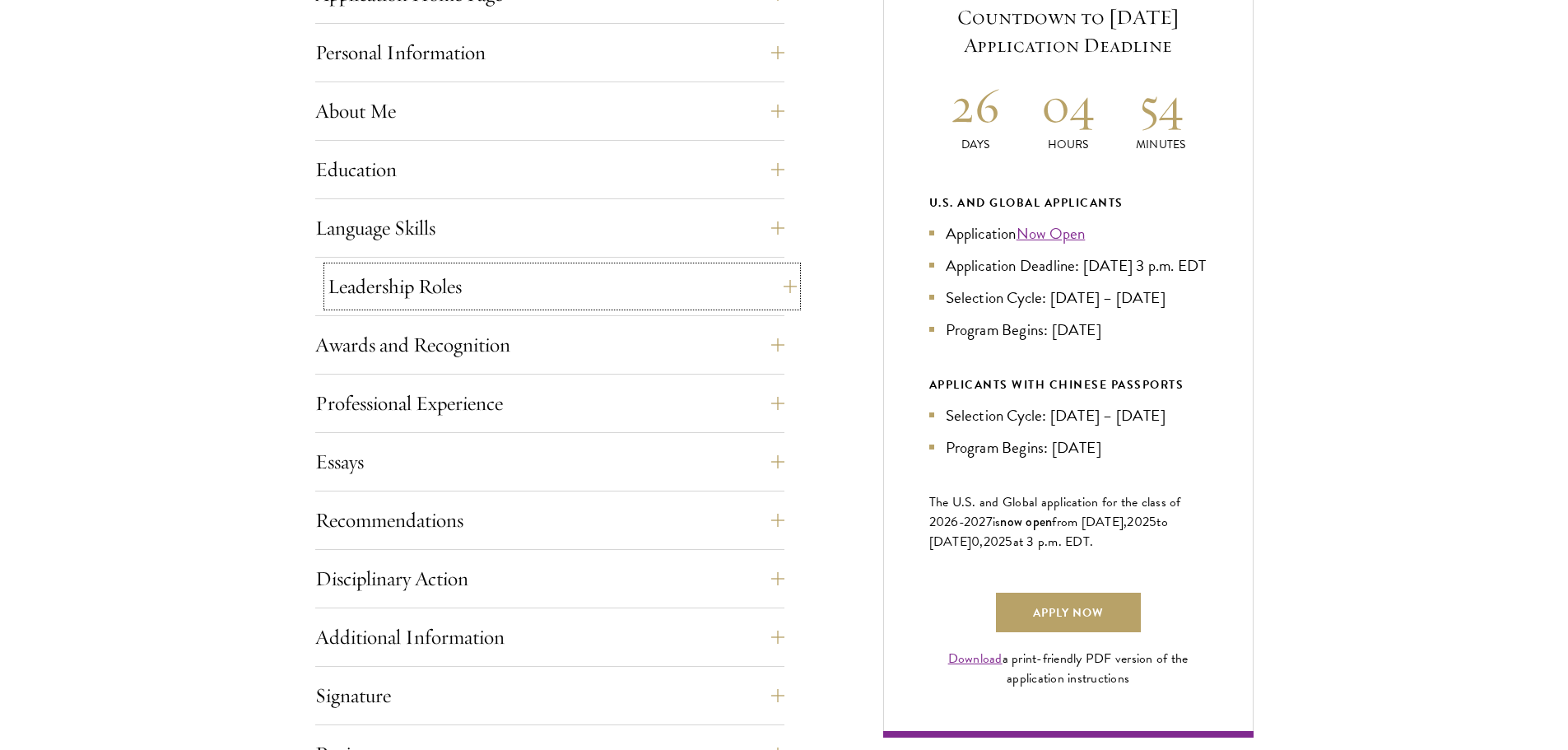
click at [429, 271] on button "Leadership Roles" at bounding box center [561, 286] width 469 height 40
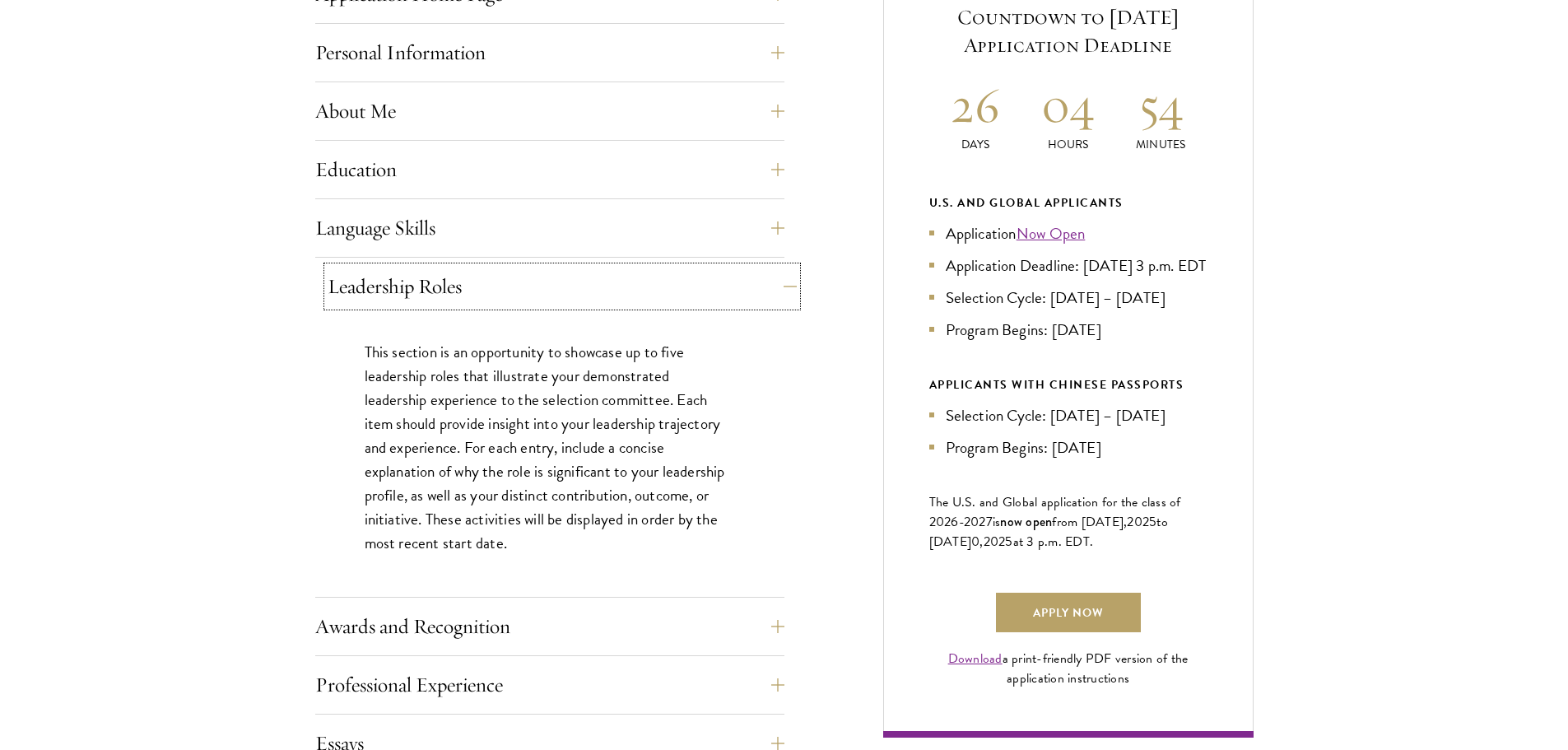
click at [593, 290] on button "Leadership Roles" at bounding box center [561, 286] width 469 height 40
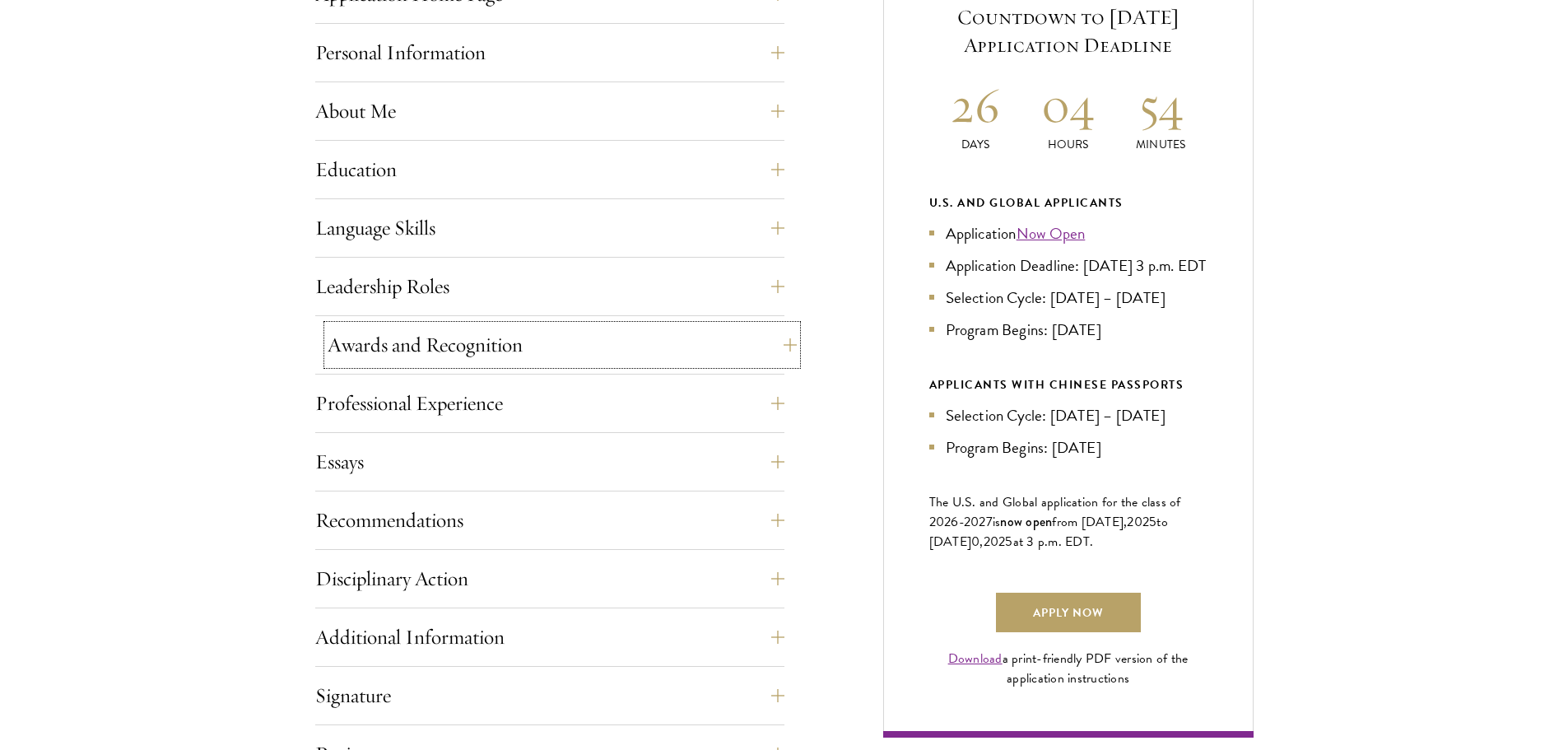
click at [531, 355] on button "Awards and Recognition" at bounding box center [561, 345] width 469 height 40
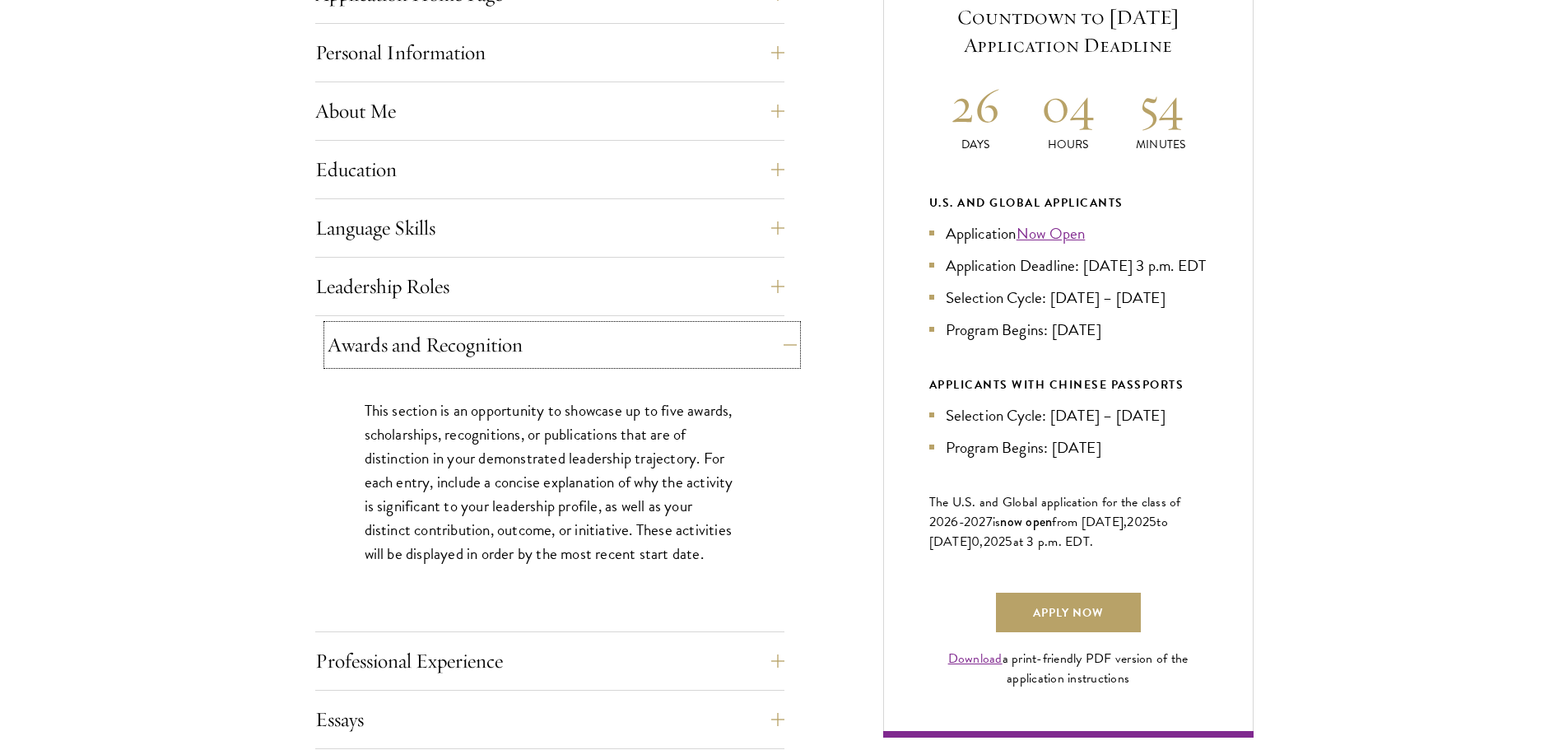
click at [531, 355] on button "Awards and Recognition" at bounding box center [561, 345] width 469 height 40
